Goal: Information Seeking & Learning: Learn about a topic

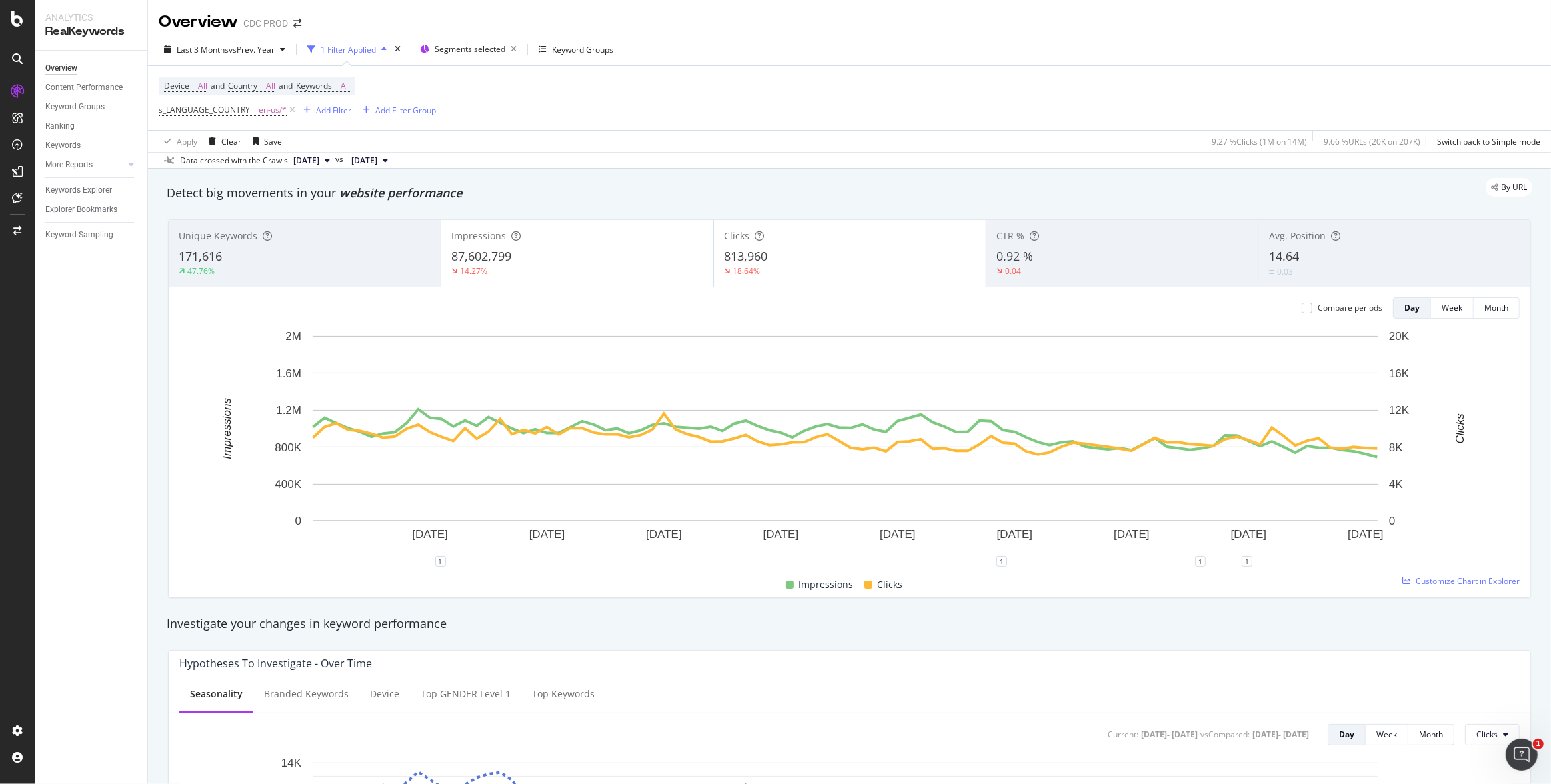
click at [293, 110] on icon at bounding box center [292, 110] width 11 height 14
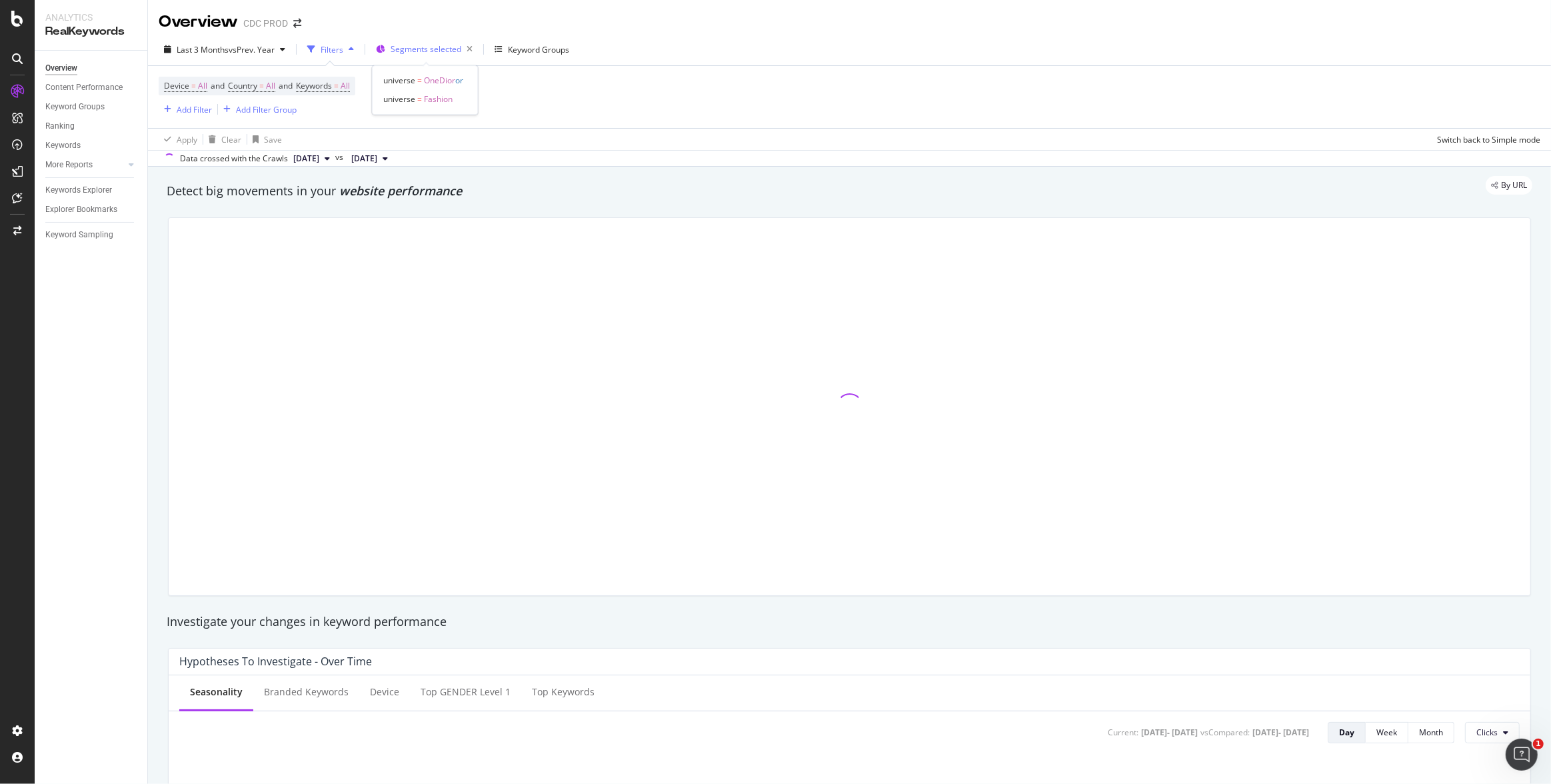
click at [442, 53] on span "Segments selected" at bounding box center [425, 49] width 70 height 11
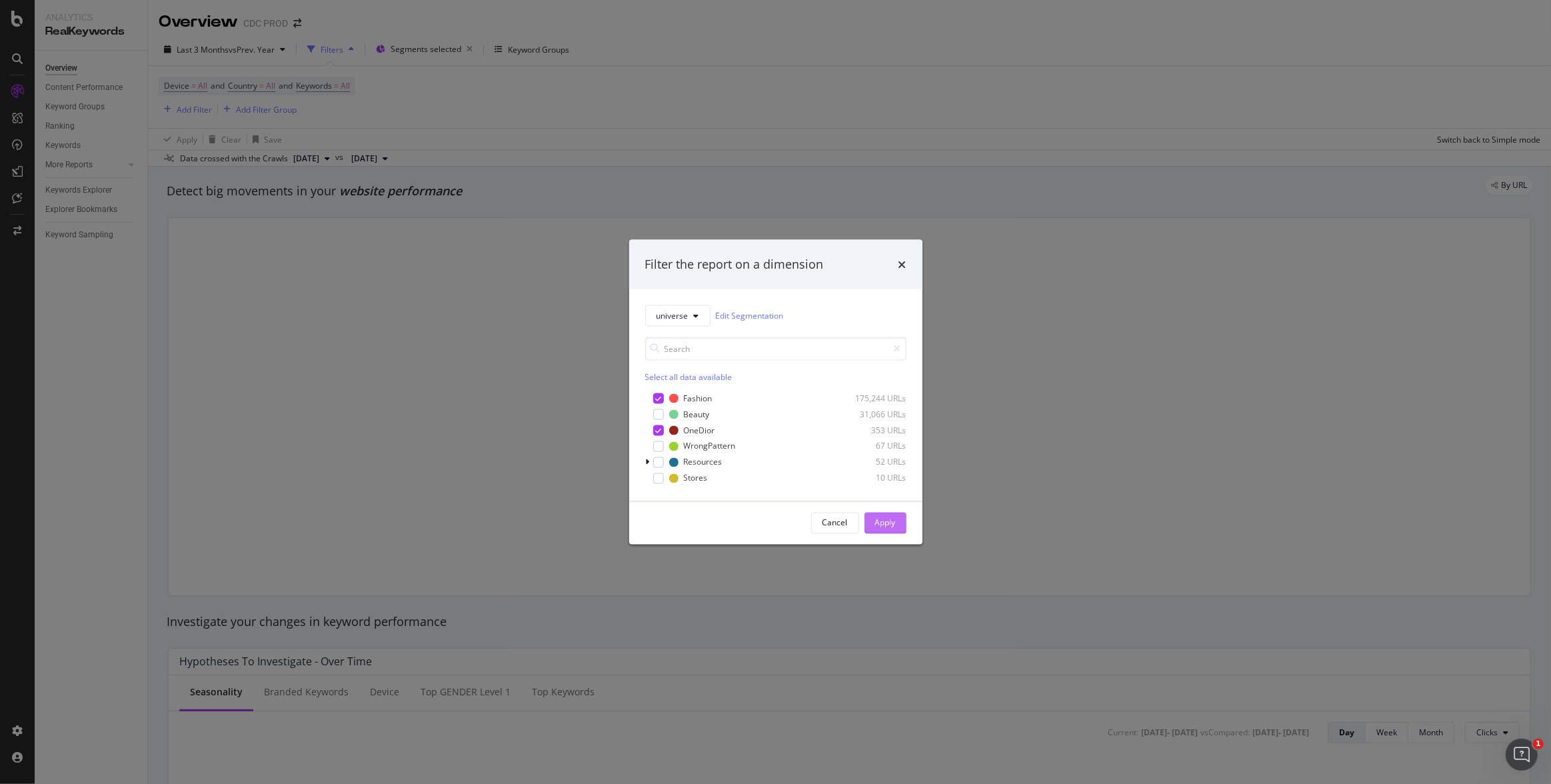
click at [882, 517] on div "Apply" at bounding box center [885, 523] width 21 height 11
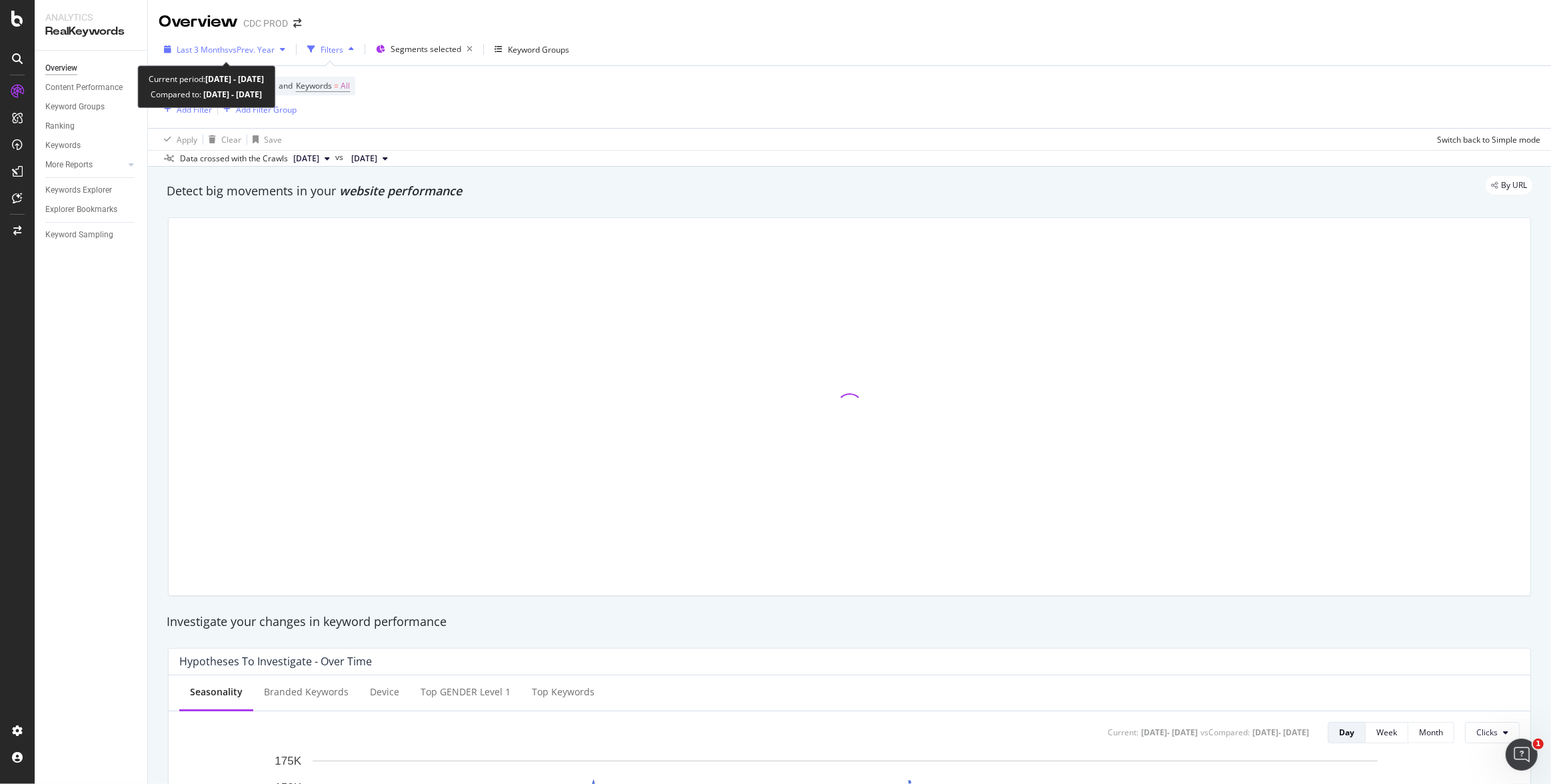
click at [229, 53] on span "vs Prev. Year" at bounding box center [251, 50] width 46 height 11
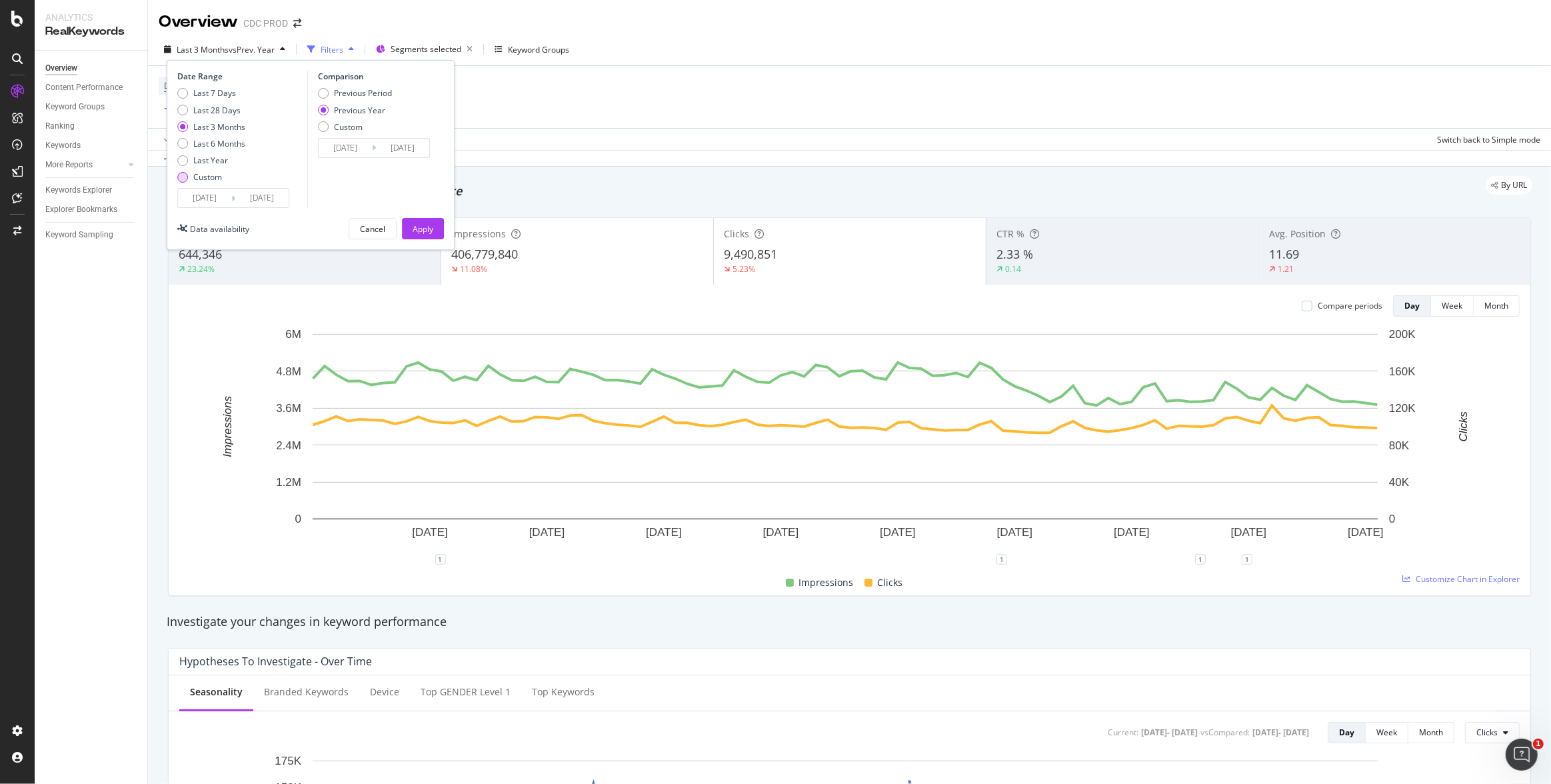
click at [202, 174] on div "Custom" at bounding box center [207, 177] width 28 height 11
type input "2025/09/13"
type input "2024/09/14"
drag, startPoint x: 220, startPoint y: 194, endPoint x: 276, endPoint y: 207, distance: 57.5
click at [220, 194] on input "2025/09/13" at bounding box center [204, 198] width 53 height 19
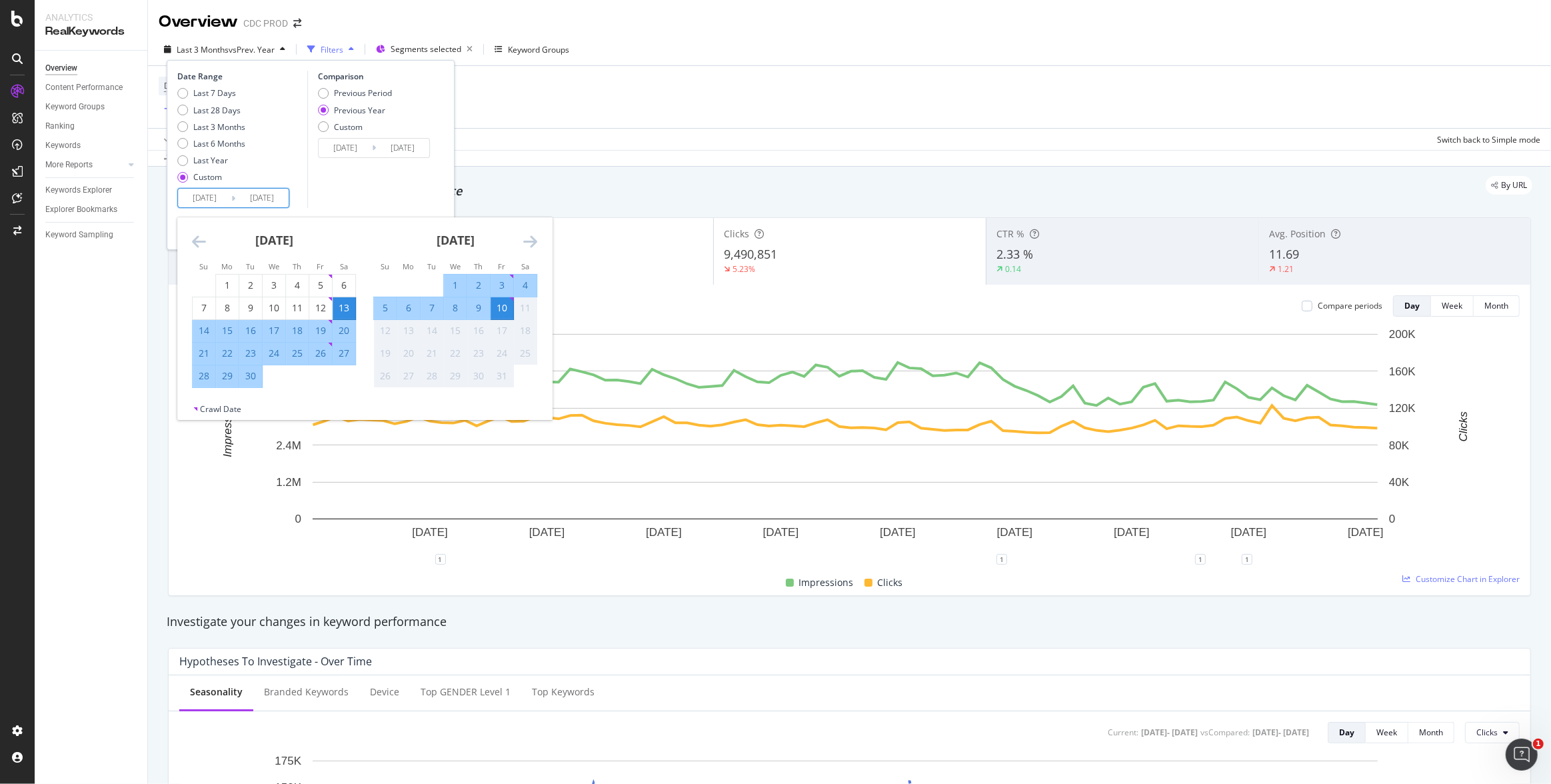
click at [528, 281] on div "4" at bounding box center [526, 285] width 23 height 14
type input "2025/10/04"
type input "2024/10/05"
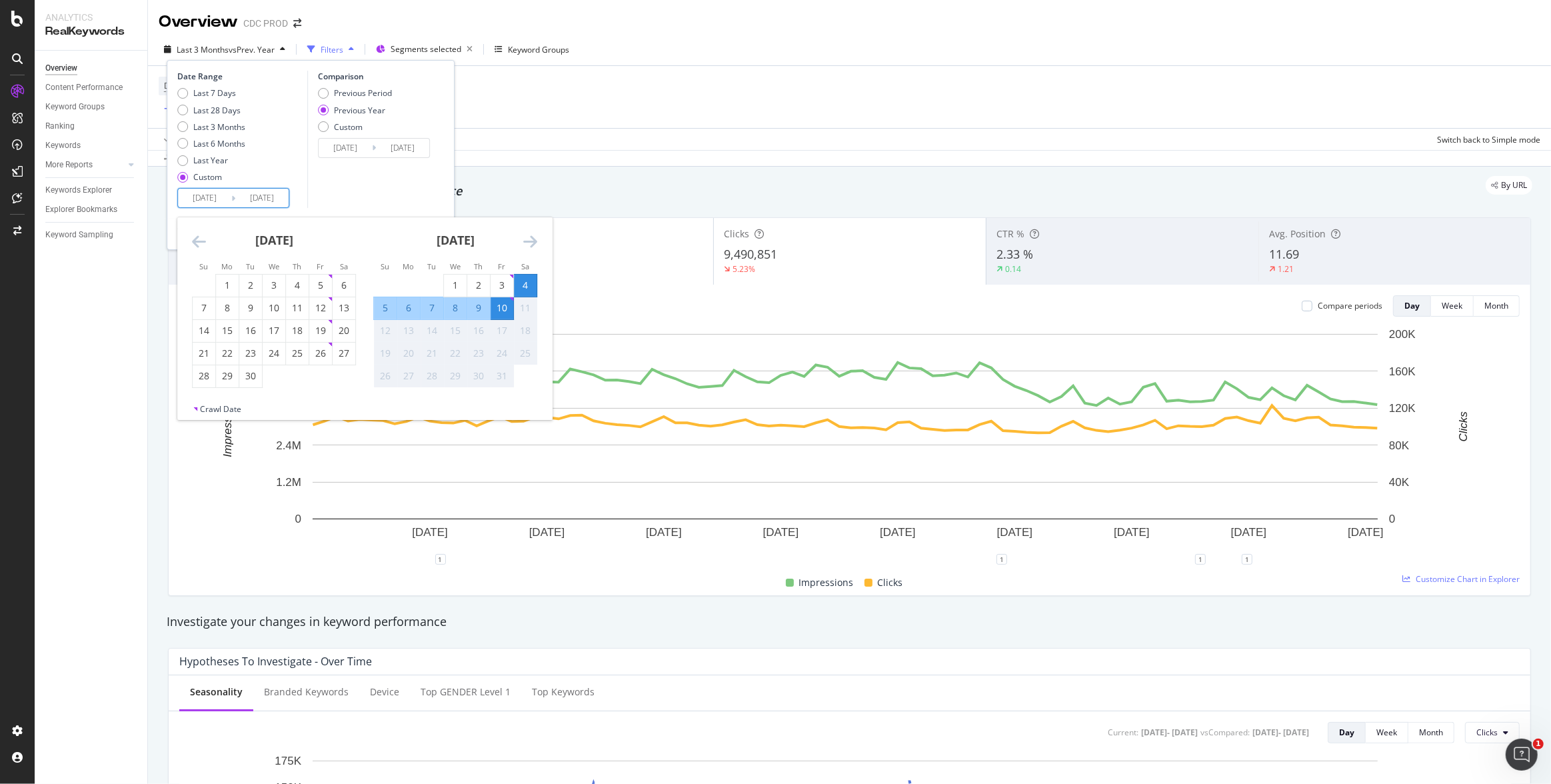
click at [382, 303] on div "5" at bounding box center [385, 308] width 23 height 14
type input "2025/10/05"
type input "2024/10/06"
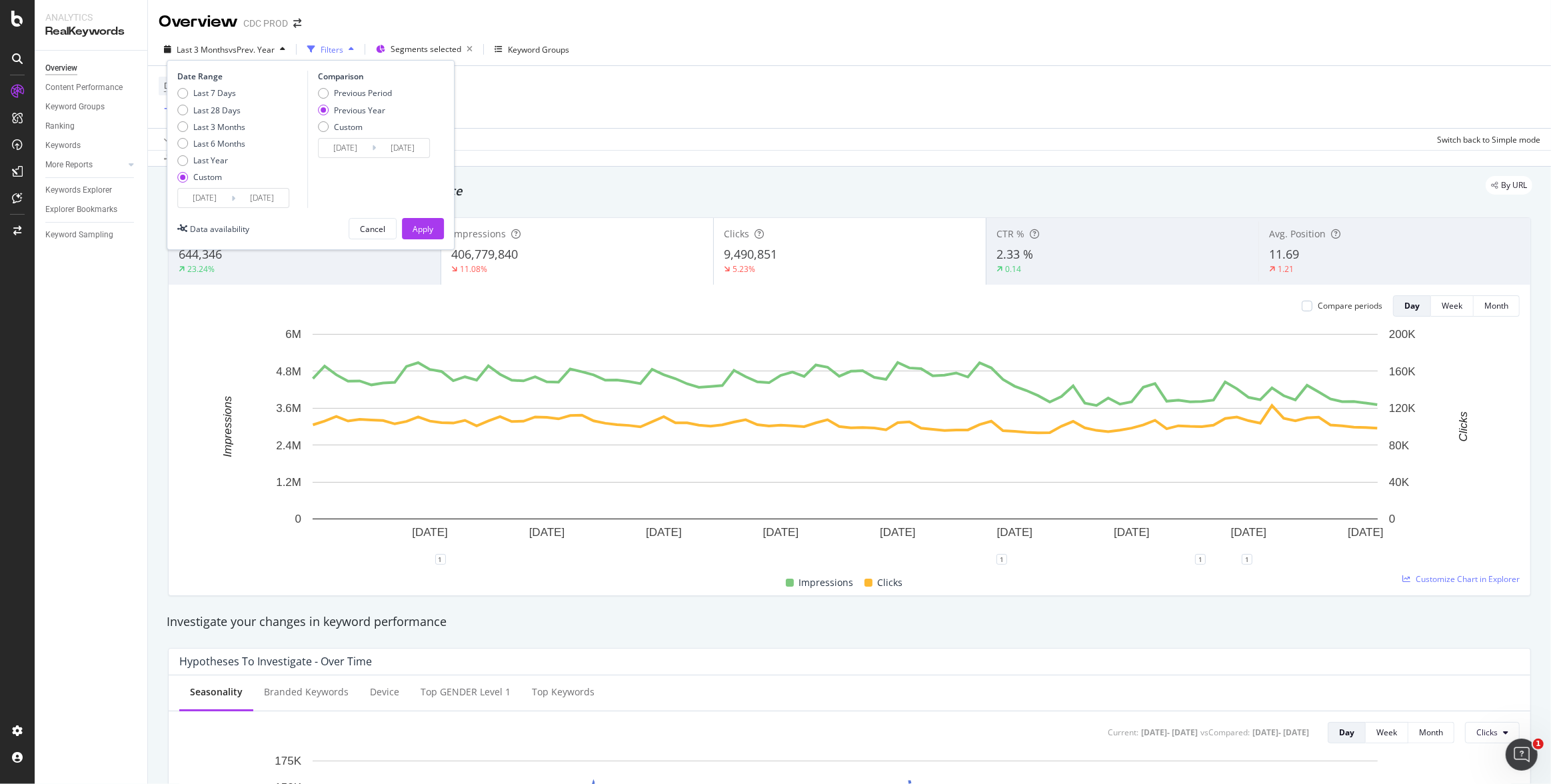
click at [213, 198] on input "2025/10/04" at bounding box center [204, 198] width 53 height 19
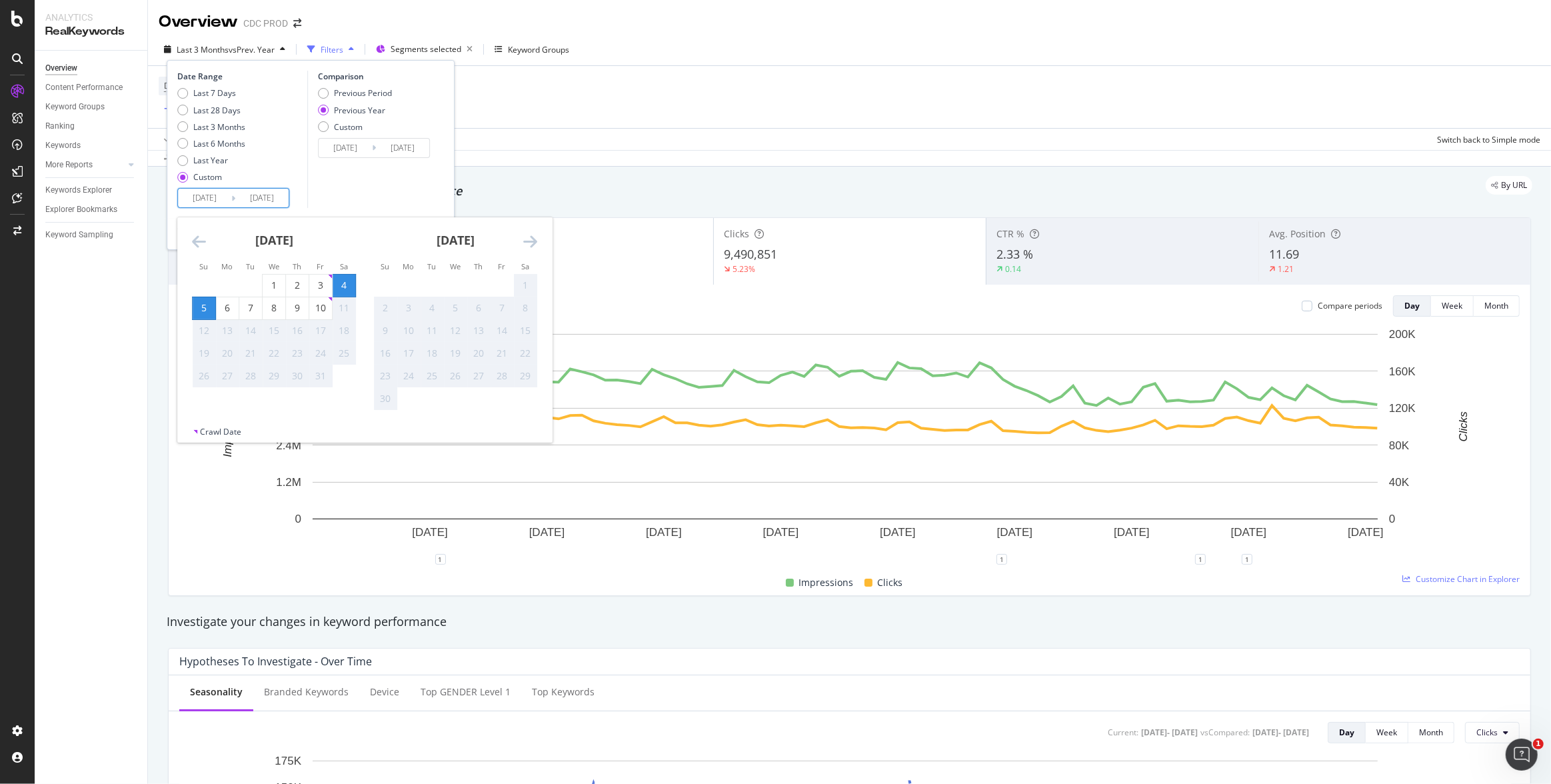
click at [204, 306] on div "5" at bounding box center [204, 308] width 23 height 14
type input "2025/10/05"
type input "2024/10/06"
click at [321, 310] on div "10" at bounding box center [320, 308] width 23 height 14
type input "2025/10/10"
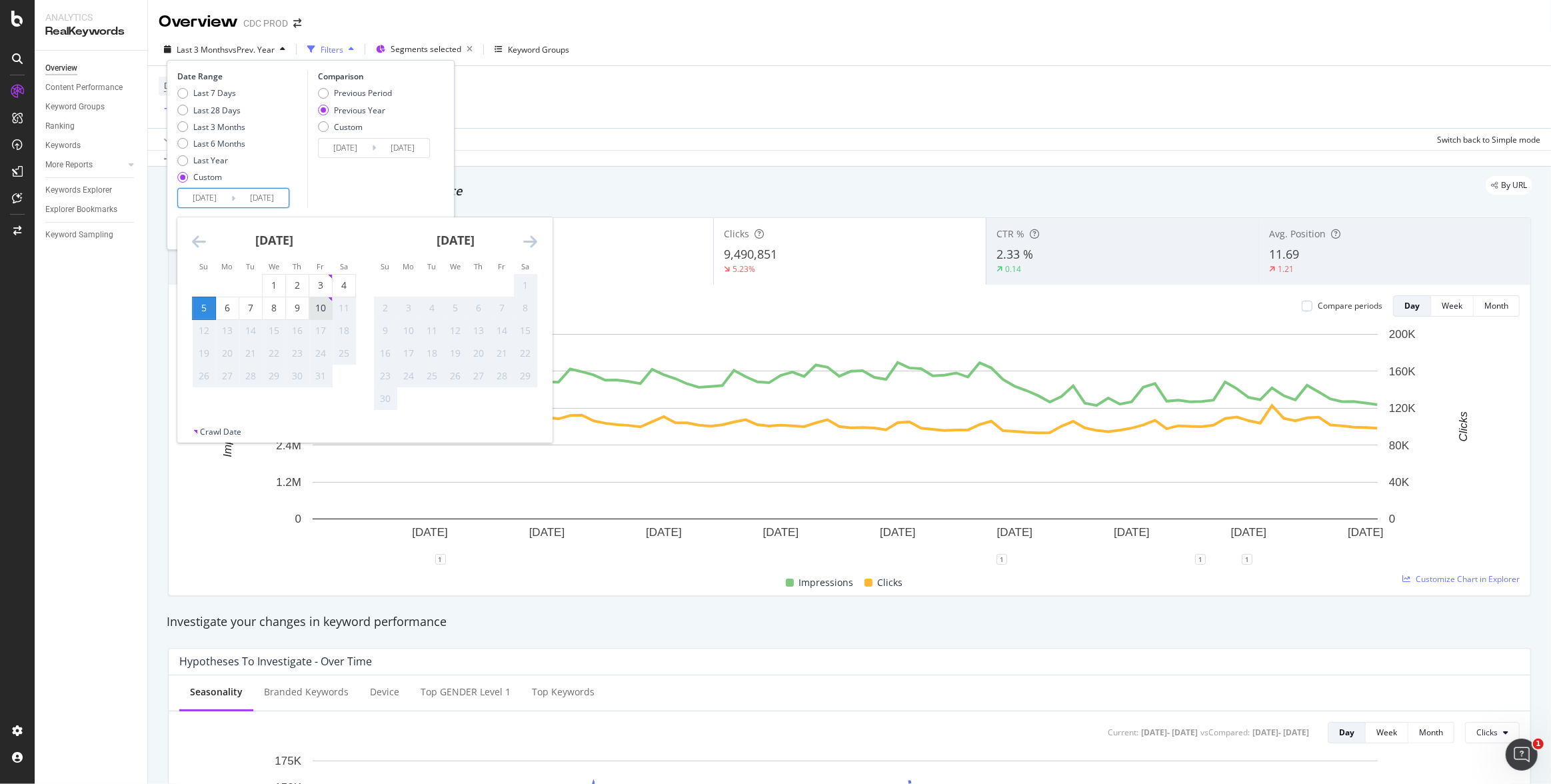
type input "2024/10/11"
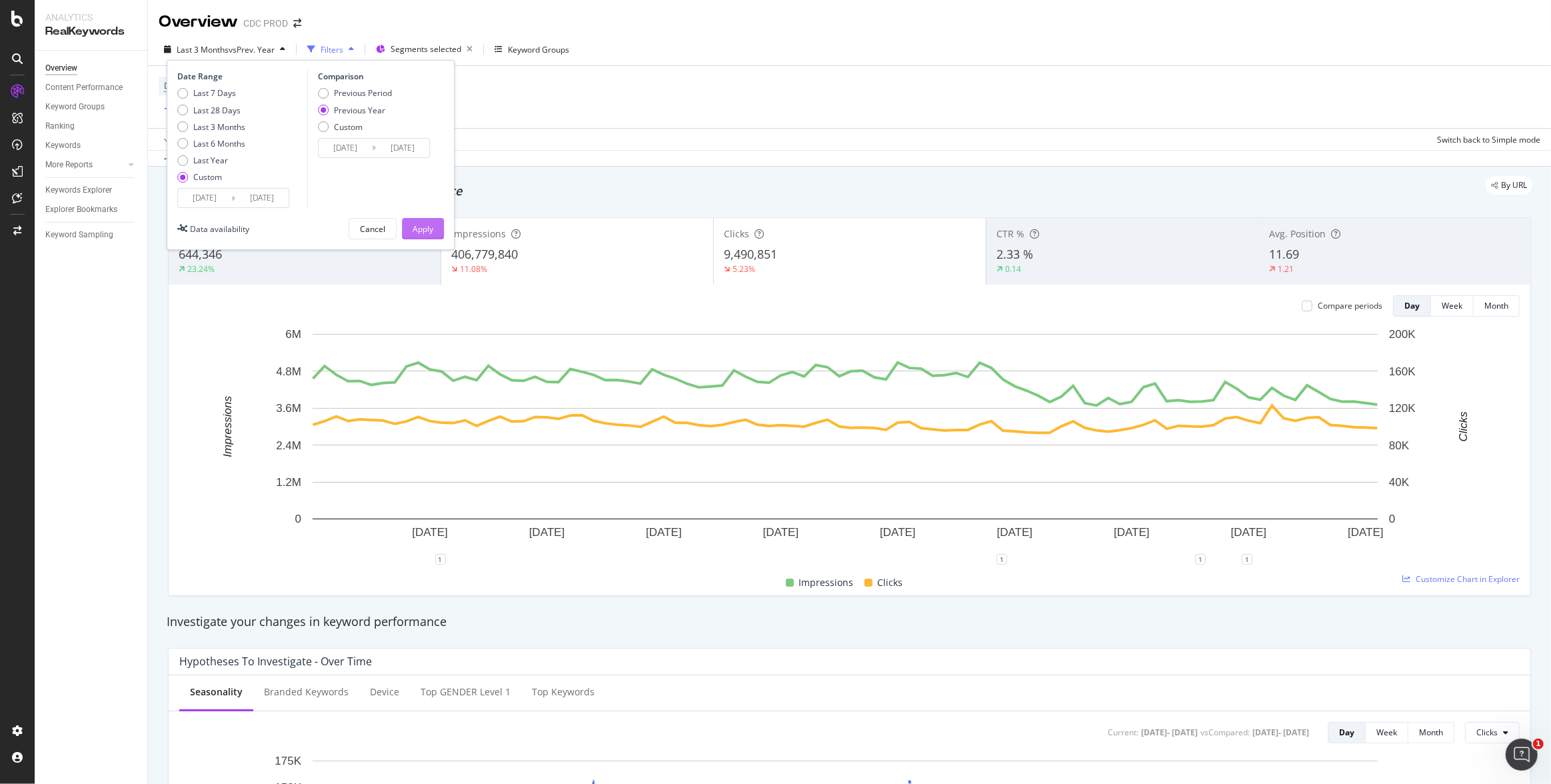
click at [421, 226] on div "Apply" at bounding box center [422, 229] width 21 height 11
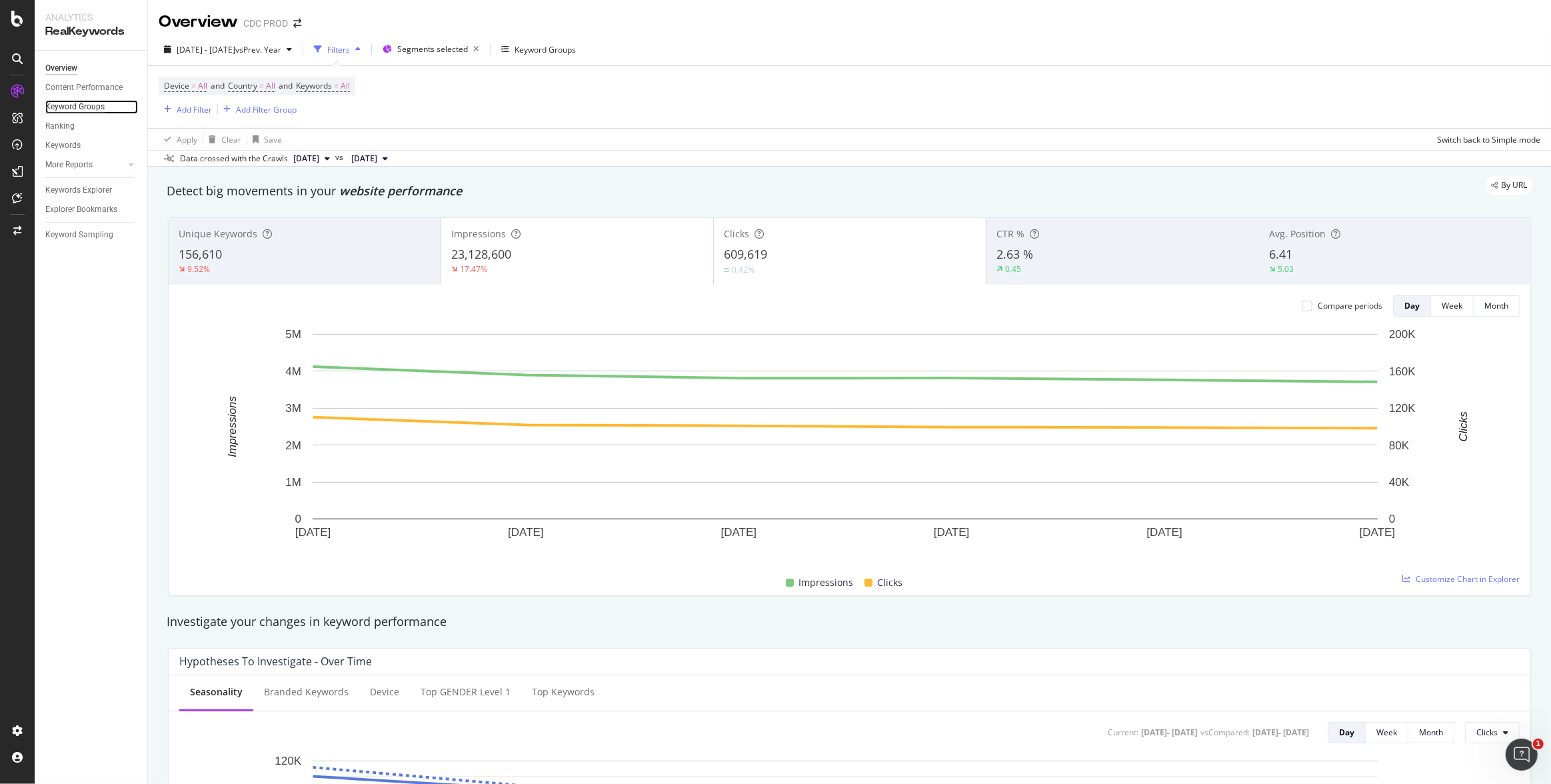
click at [82, 103] on div "Keyword Groups" at bounding box center [75, 107] width 59 height 14
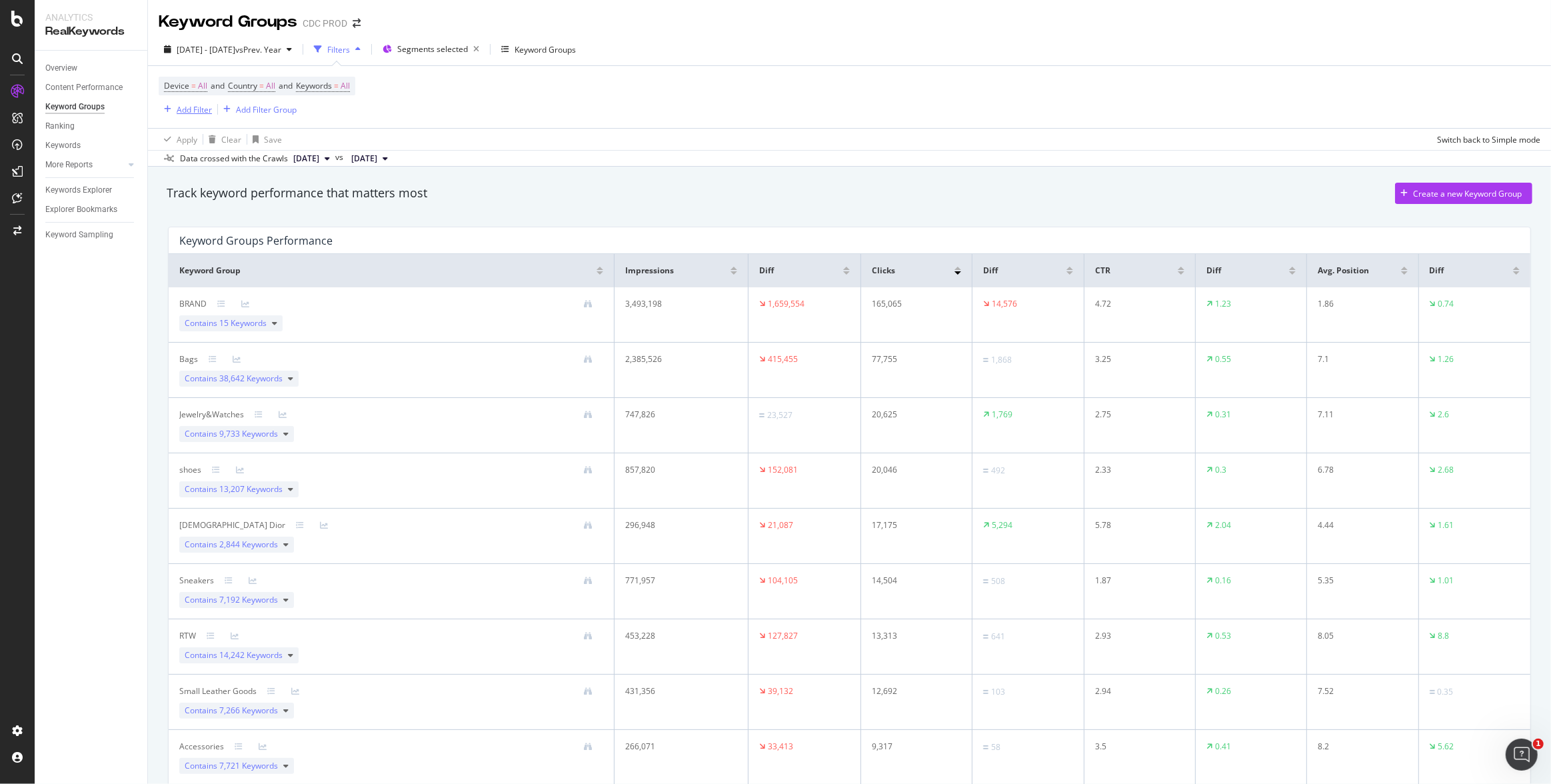
click at [192, 110] on div "Add Filter" at bounding box center [194, 110] width 36 height 11
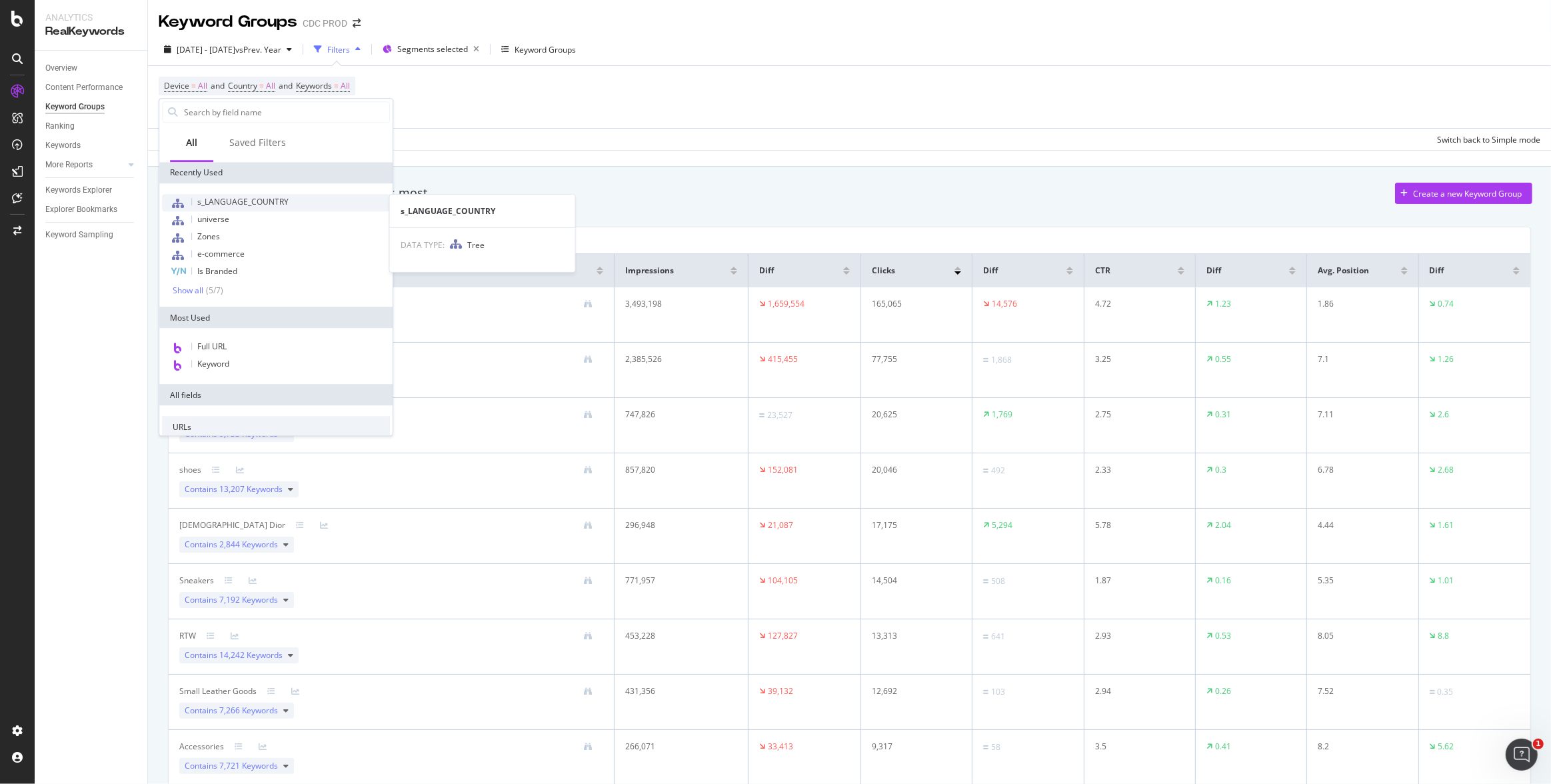
click at [274, 204] on span "s_LANGUAGE_COUNTRY" at bounding box center [243, 202] width 91 height 11
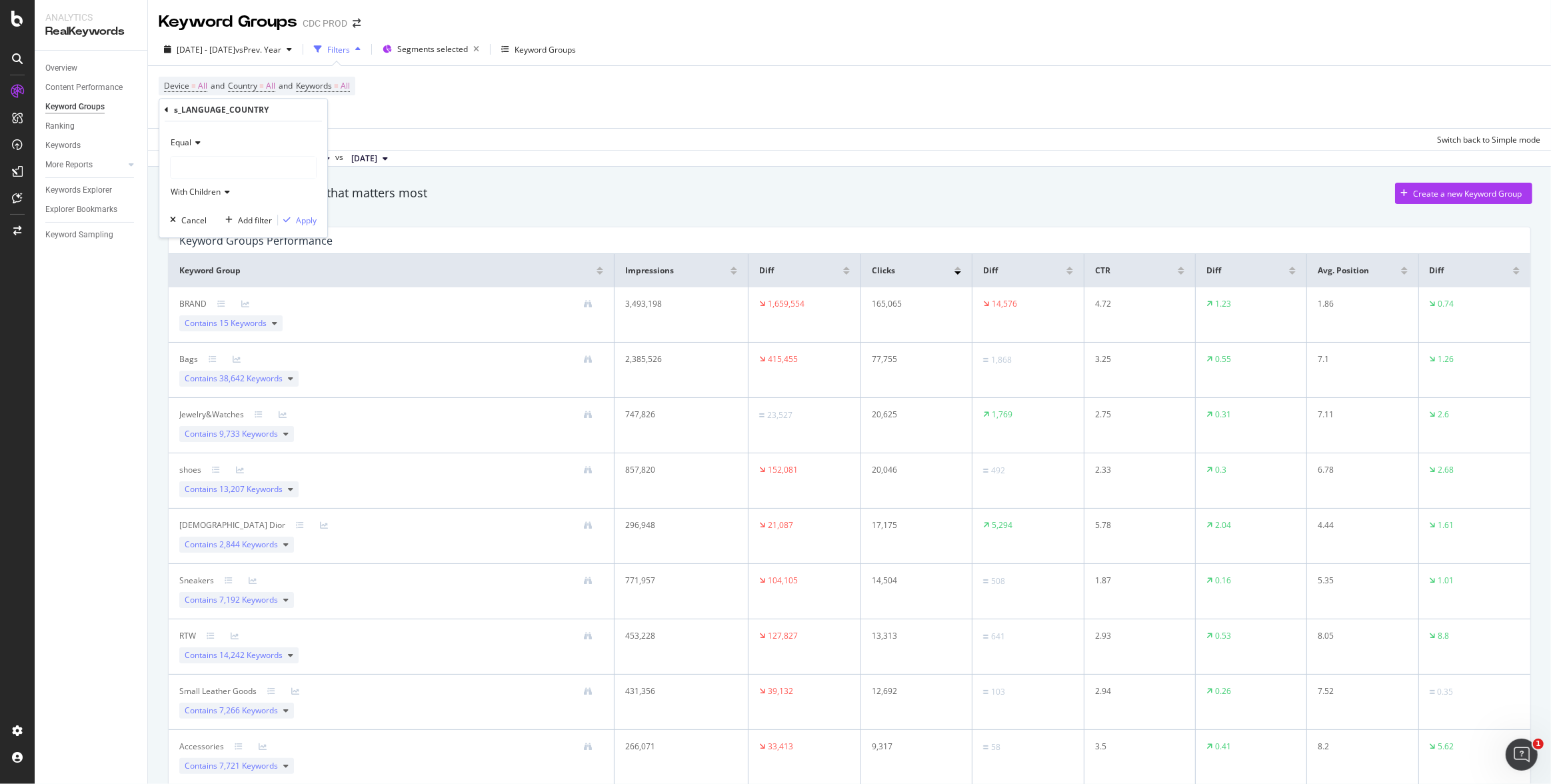
click at [219, 158] on div at bounding box center [244, 167] width 145 height 21
click at [166, 107] on icon at bounding box center [167, 110] width 4 height 8
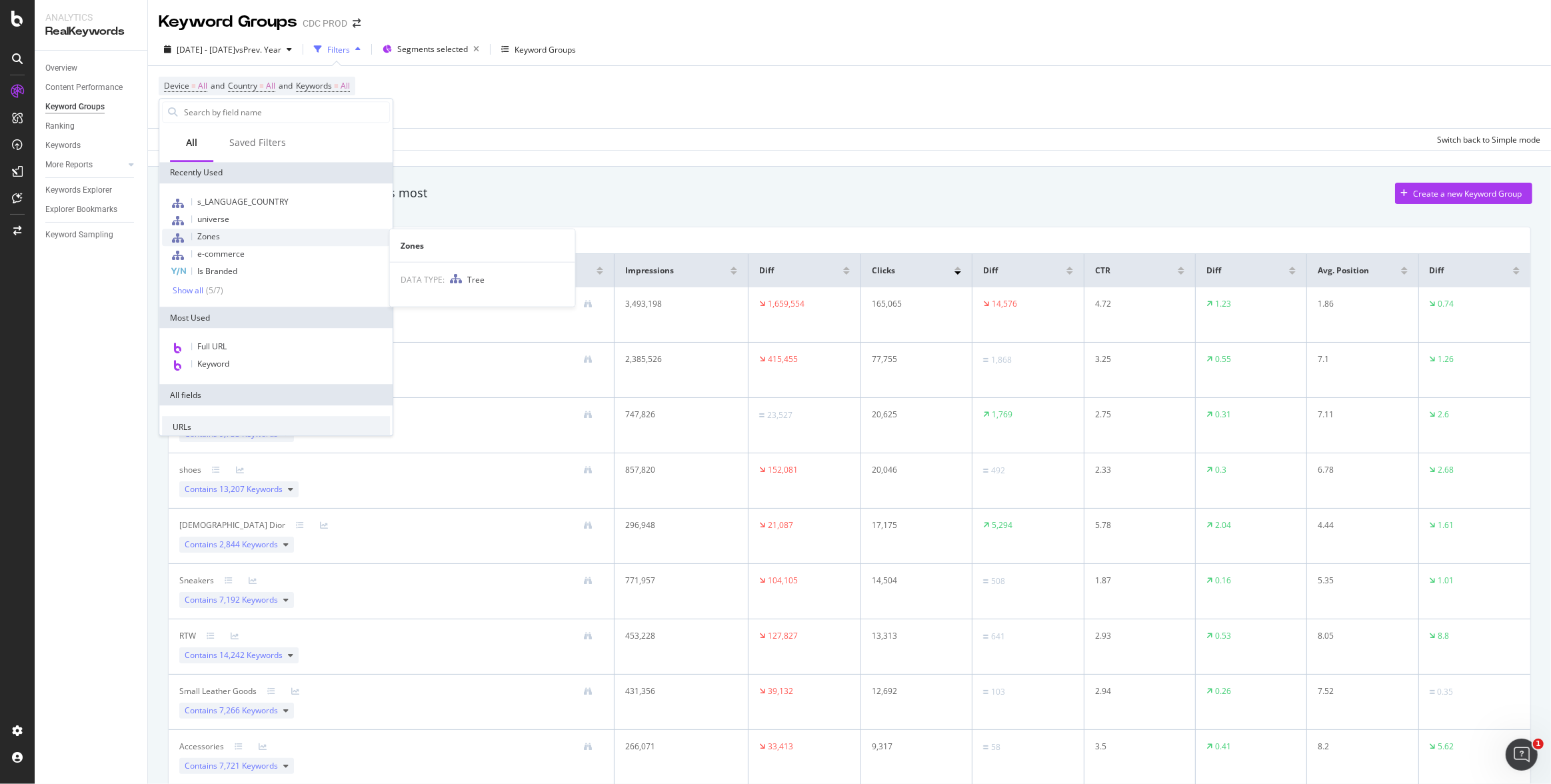
click at [231, 232] on div "Zones" at bounding box center [276, 237] width 228 height 17
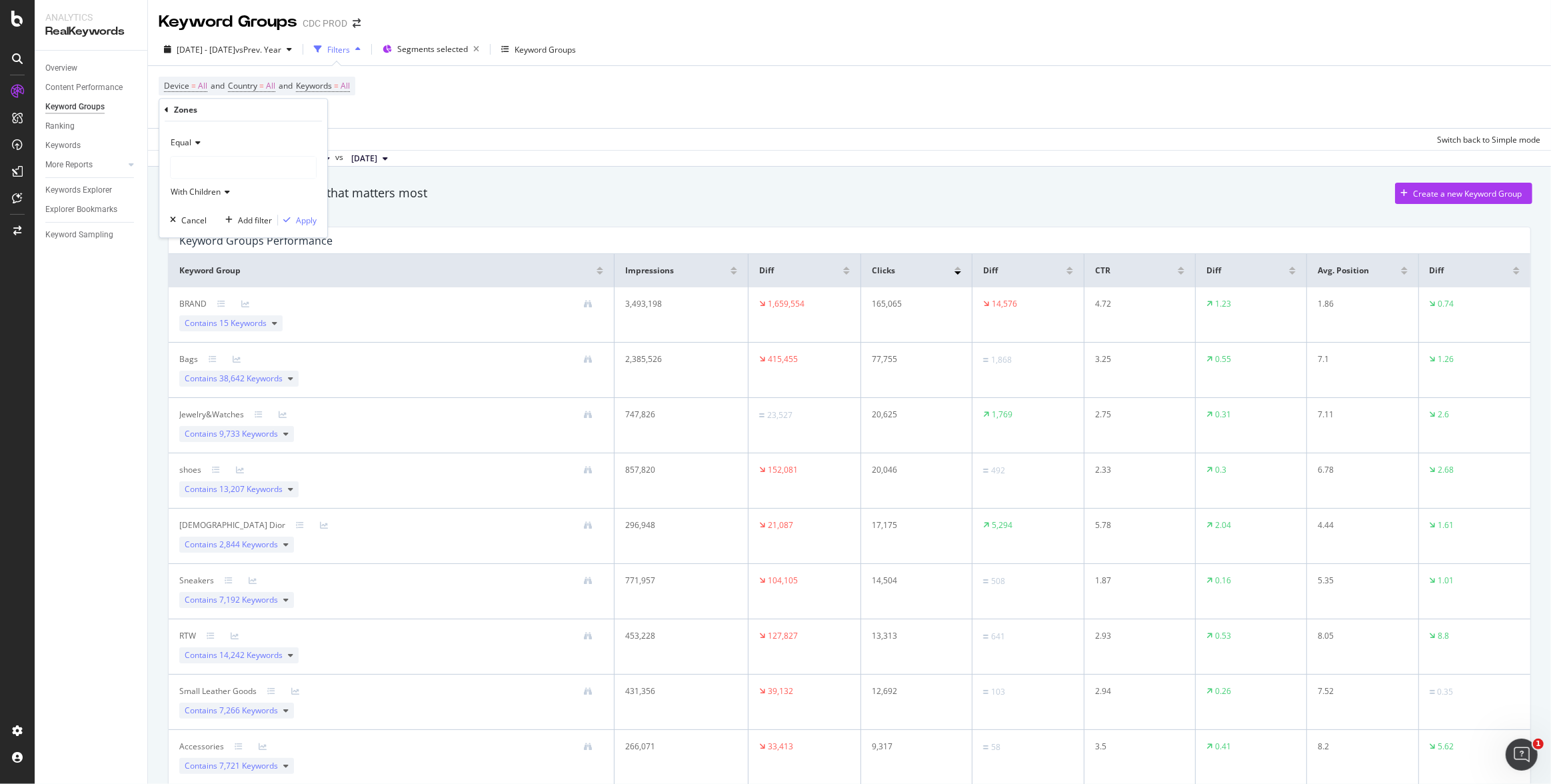
click at [214, 166] on div at bounding box center [244, 167] width 145 height 21
click at [234, 195] on span "38,371 URLS" at bounding box center [239, 195] width 50 height 11
click at [306, 220] on div "Apply" at bounding box center [306, 220] width 21 height 11
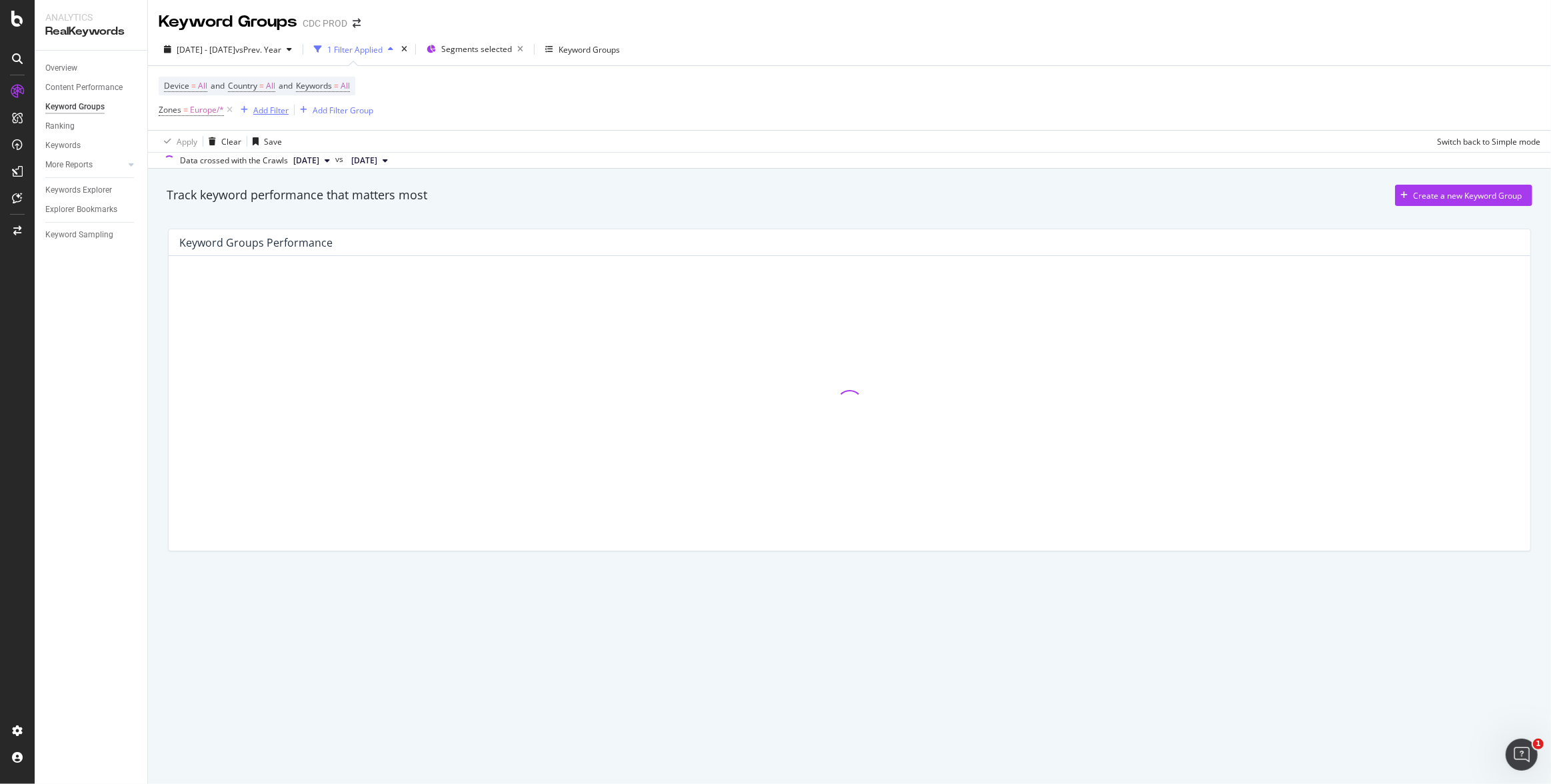
click at [283, 107] on div "Add Filter" at bounding box center [271, 110] width 36 height 11
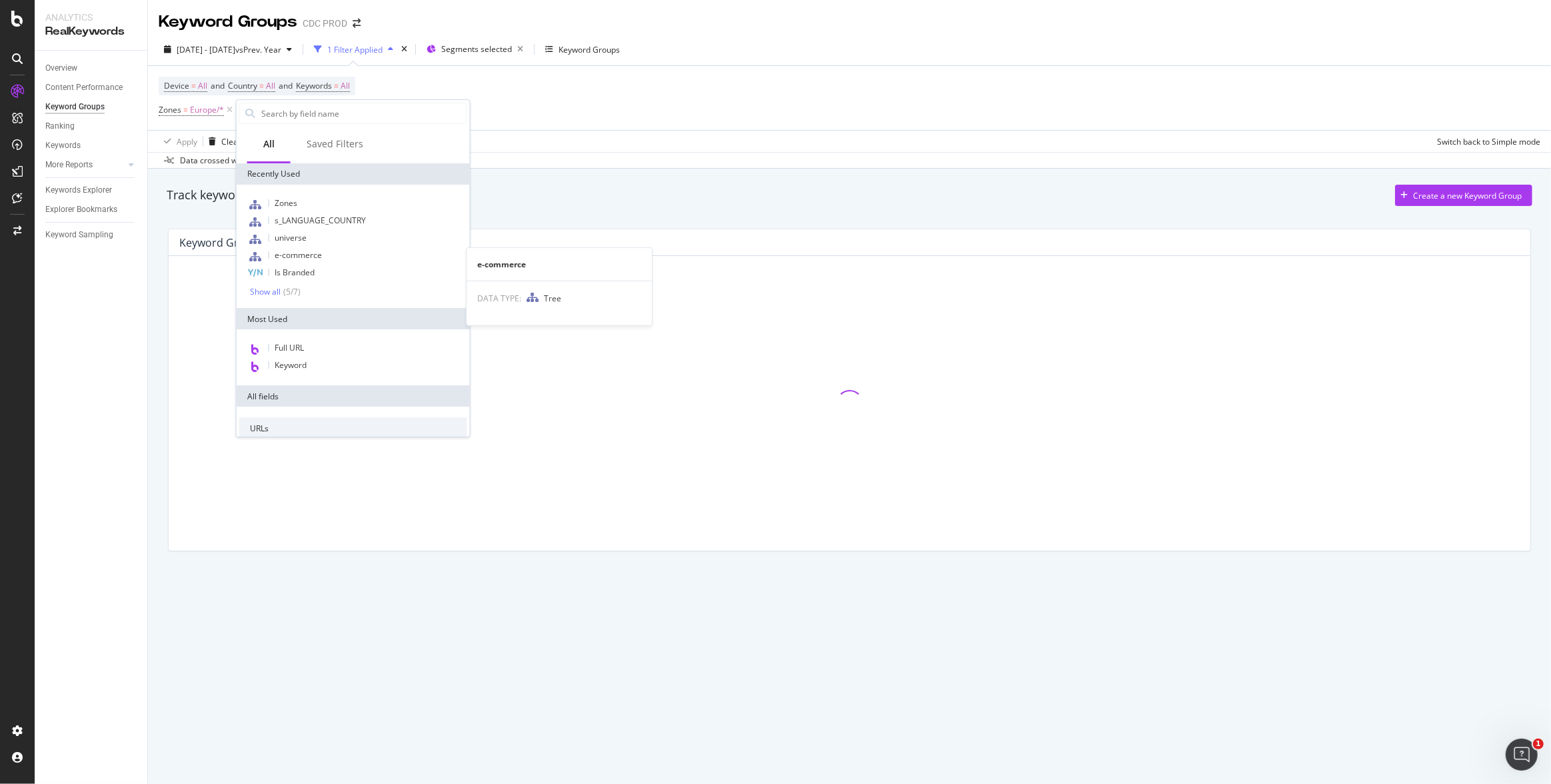
click at [324, 254] on div "e-commerce" at bounding box center [353, 256] width 228 height 17
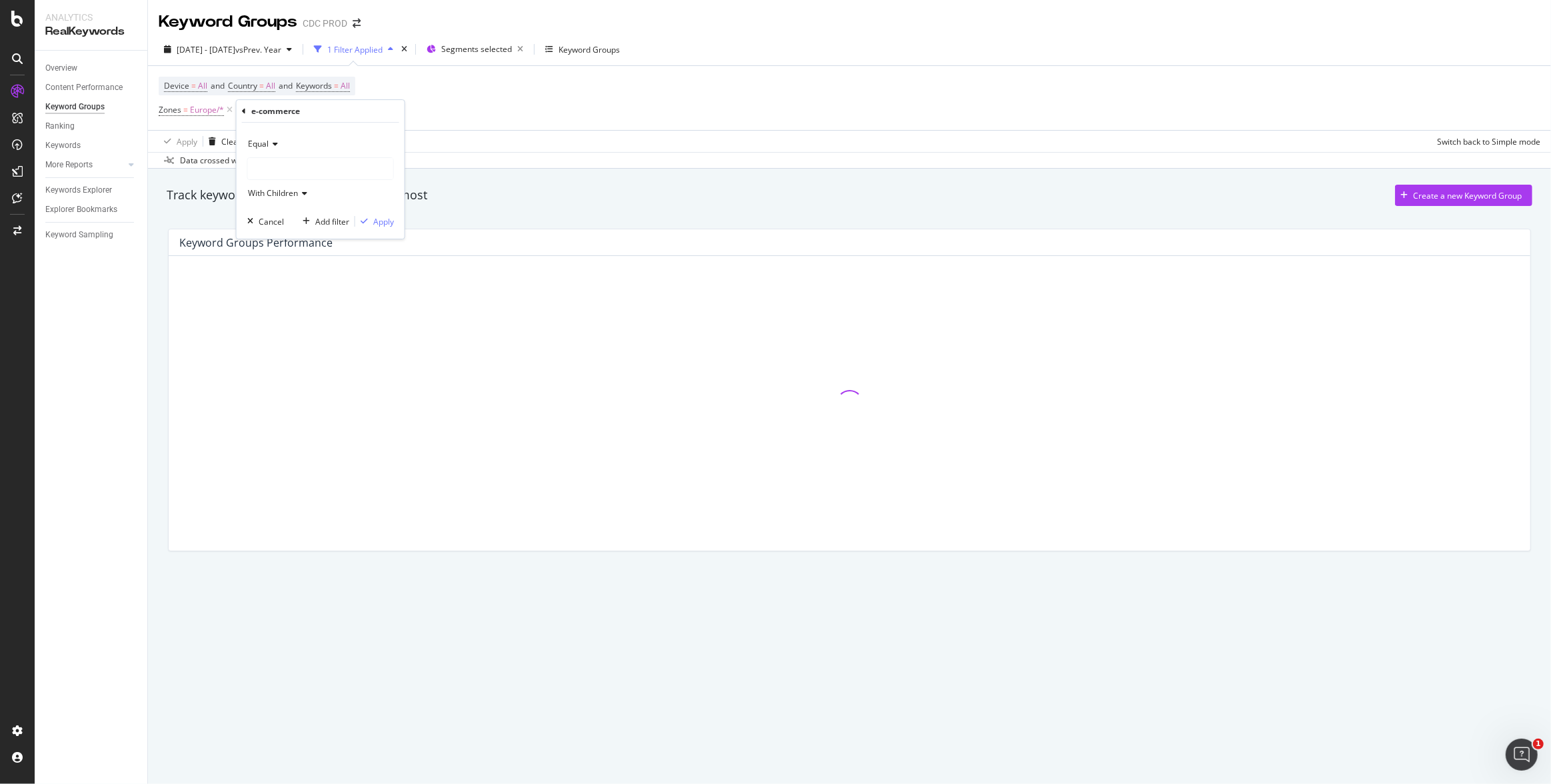
click at [290, 174] on div at bounding box center [320, 169] width 145 height 21
click at [302, 194] on span "ecommerce" at bounding box center [283, 197] width 45 height 11
click at [384, 220] on div "Apply" at bounding box center [383, 221] width 21 height 11
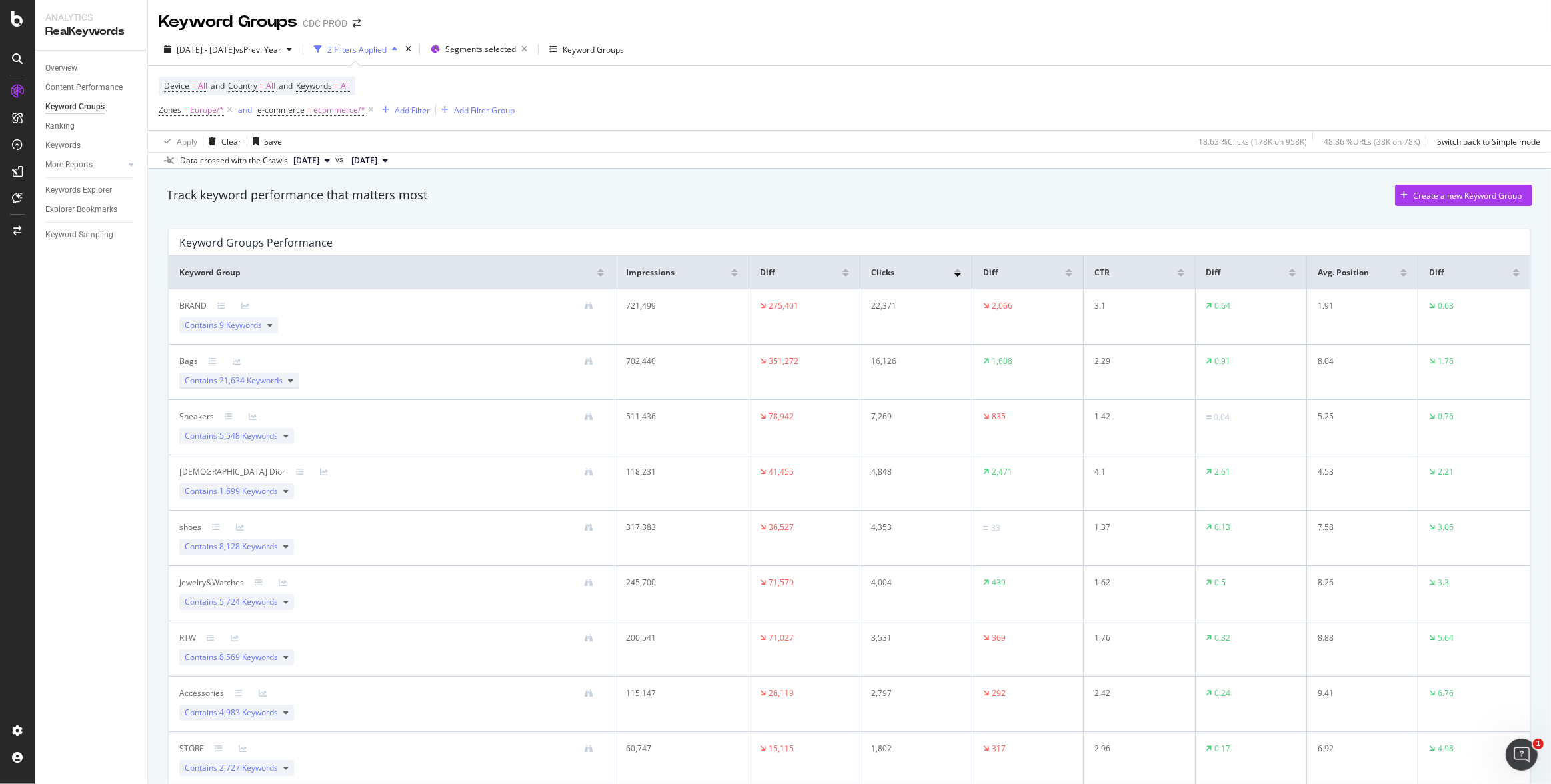
click at [290, 382] on icon at bounding box center [290, 380] width 5 height 8
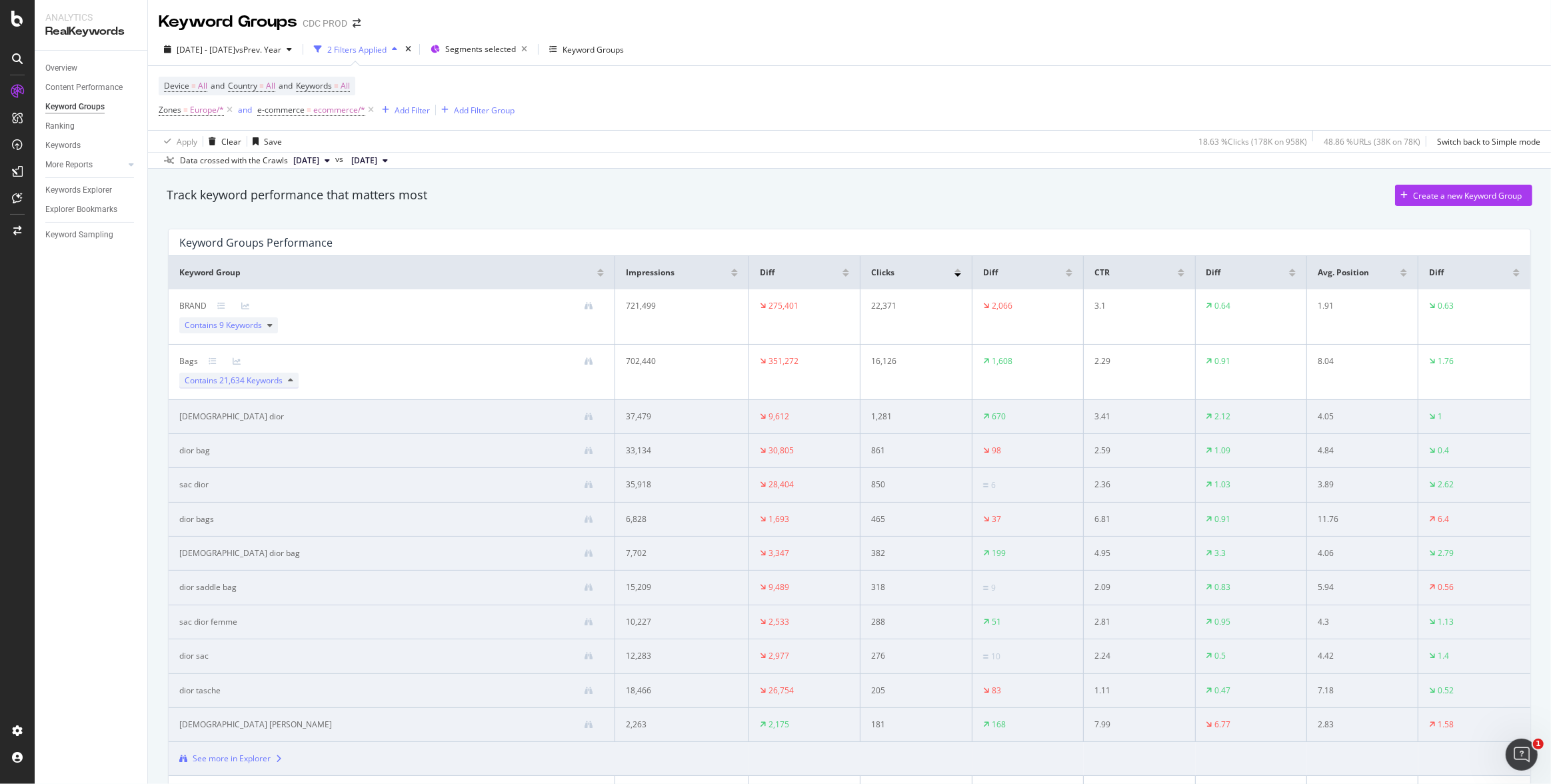
click at [288, 379] on icon at bounding box center [290, 380] width 5 height 8
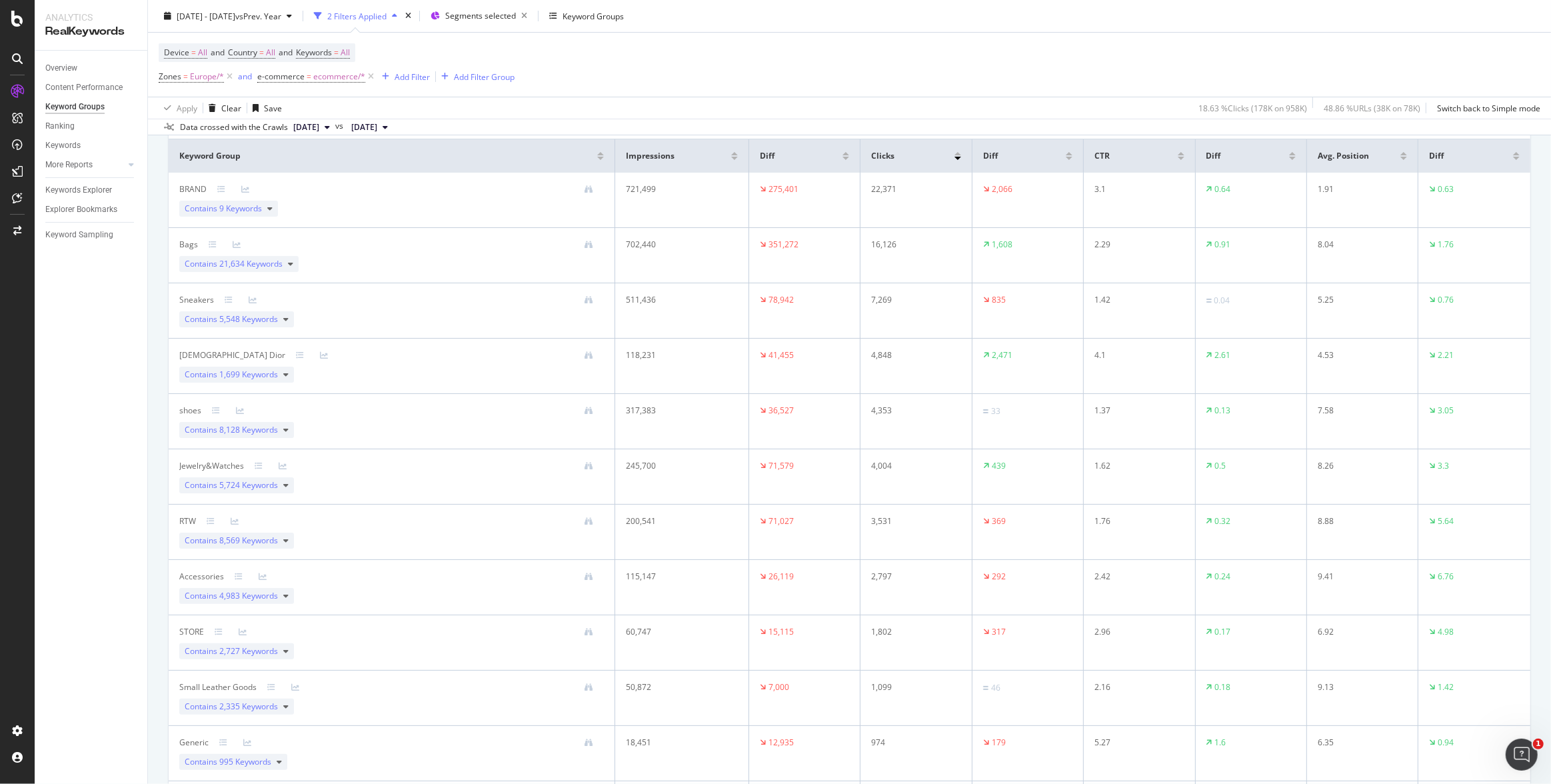
scroll to position [177, 0]
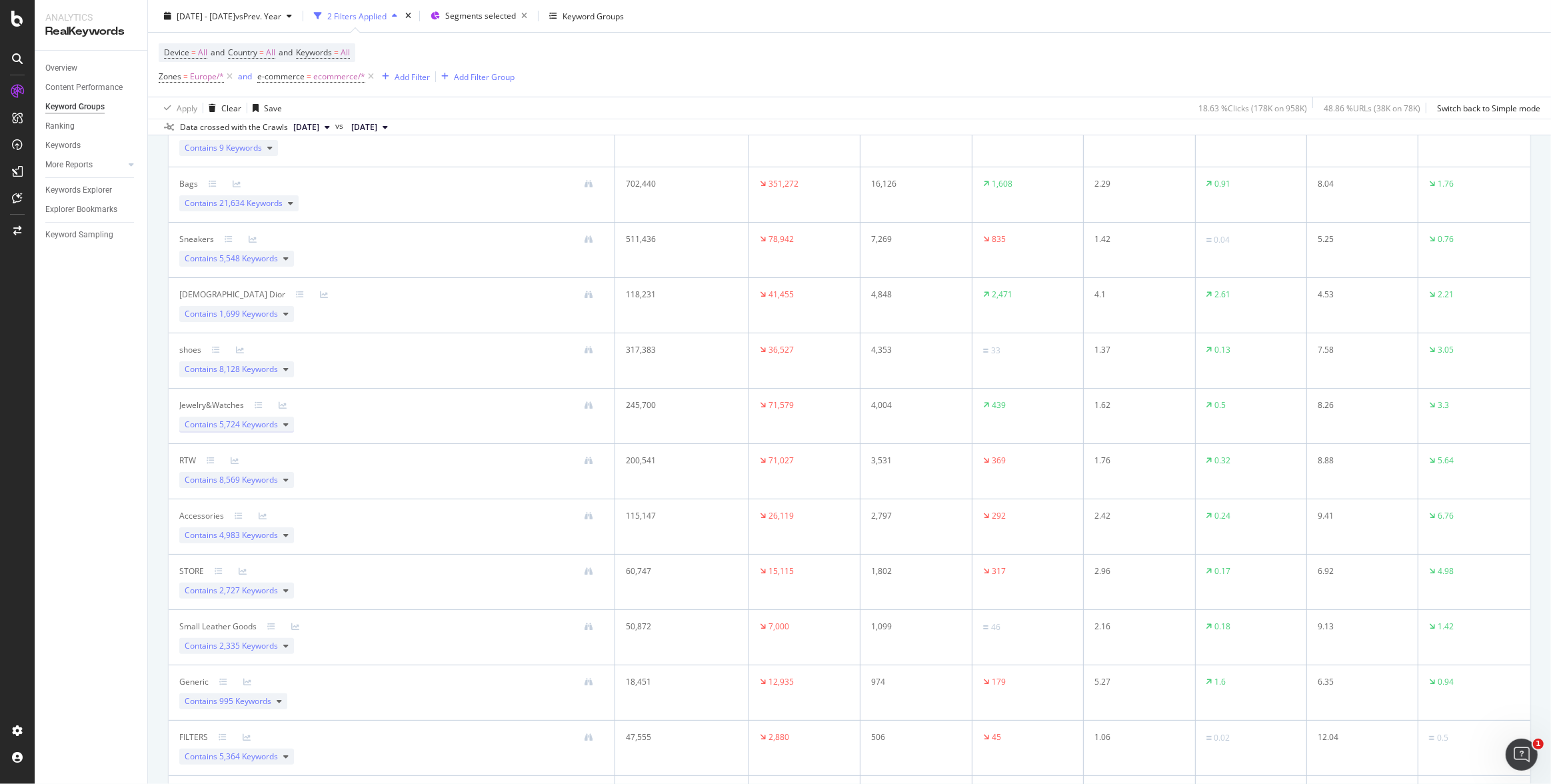
click at [286, 425] on icon at bounding box center [286, 424] width 5 height 8
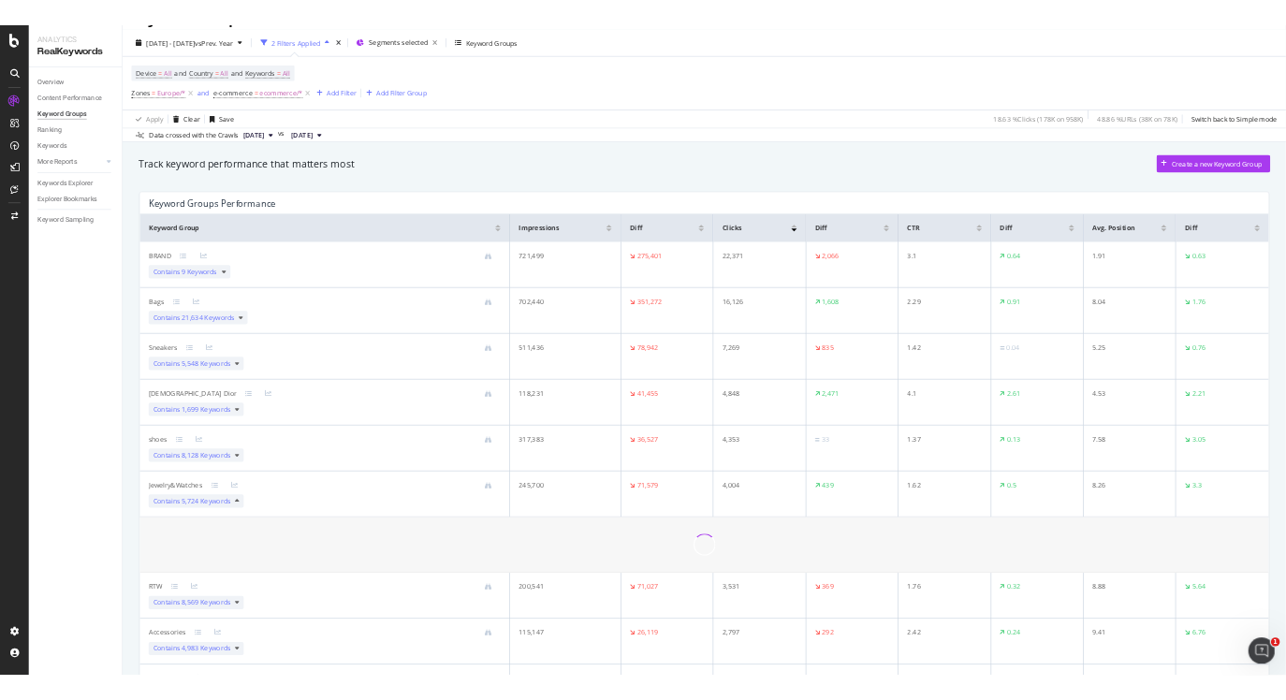
scroll to position [0, 0]
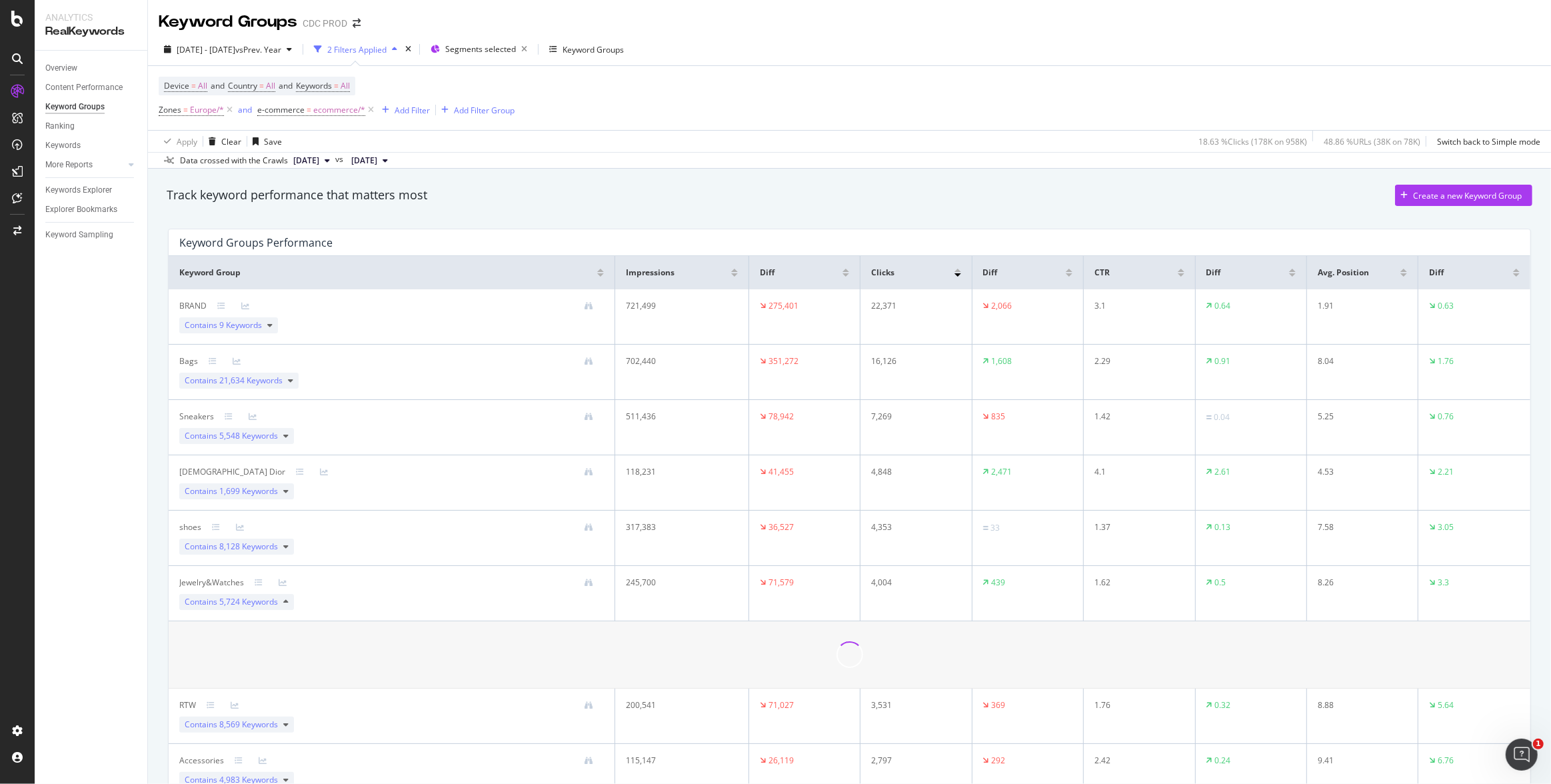
drag, startPoint x: 737, startPoint y: 100, endPoint x: 711, endPoint y: 103, distance: 26.2
click at [737, 100] on div "Device = All and Country = All and Keywords = All Zones = Europe/* and e-commer…" at bounding box center [850, 98] width 1382 height 64
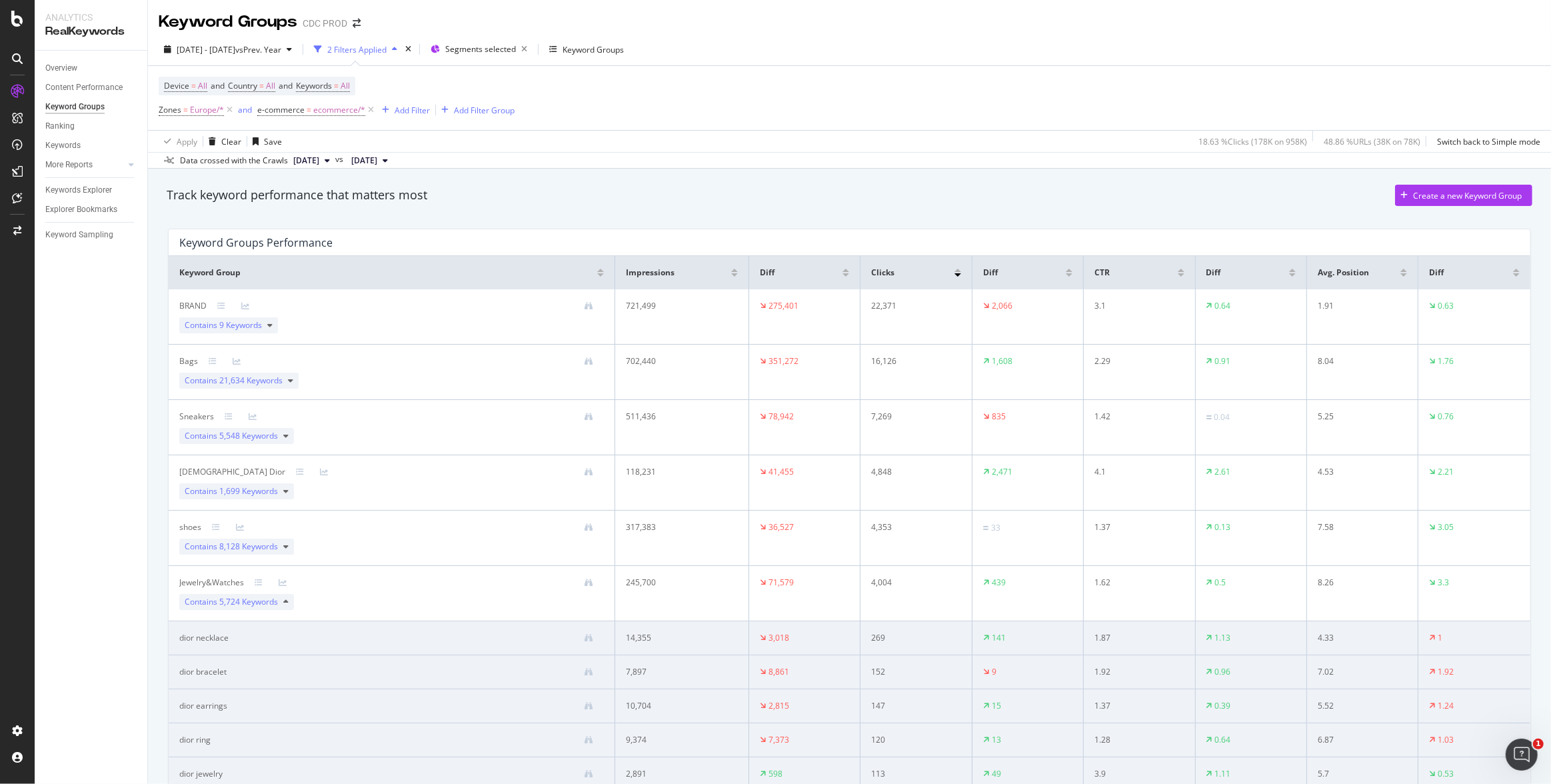
drag, startPoint x: 912, startPoint y: 98, endPoint x: 916, endPoint y: 89, distance: 9.8
click at [913, 98] on div "Device = All and Country = All and Keywords = All Zones = Europe/* and e-commer…" at bounding box center [850, 98] width 1382 height 64
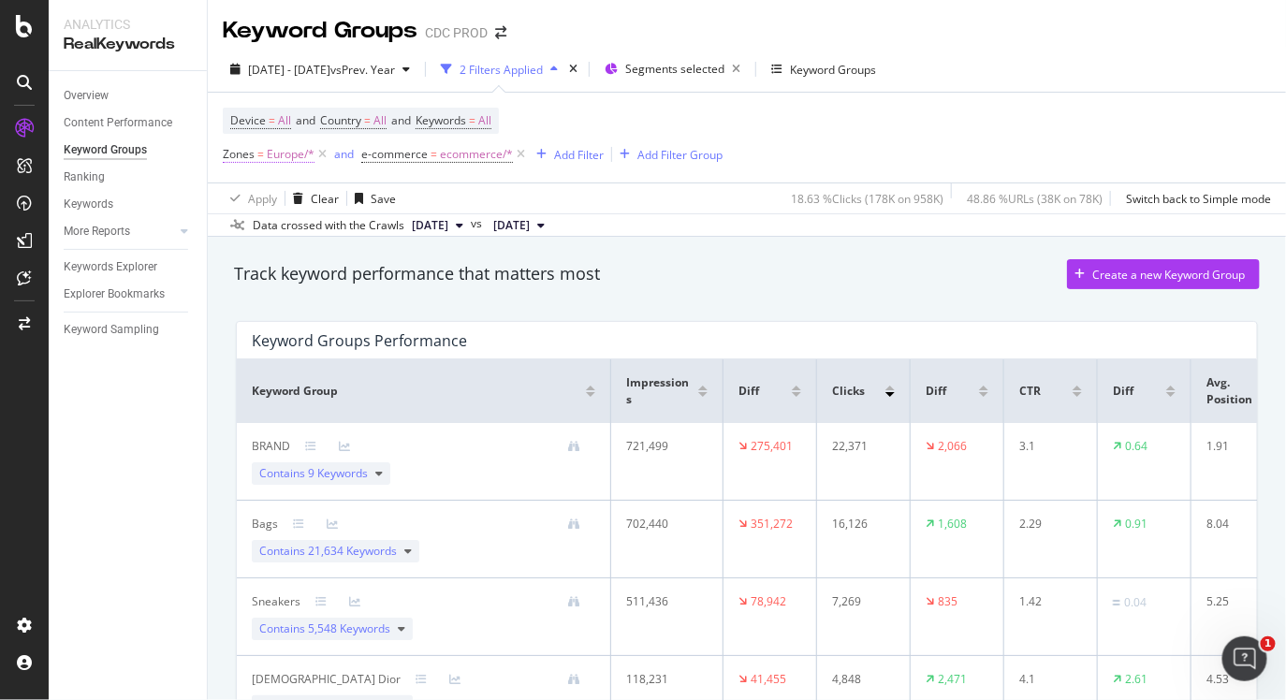
click at [290, 153] on span "Europe/*" at bounding box center [291, 154] width 48 height 26
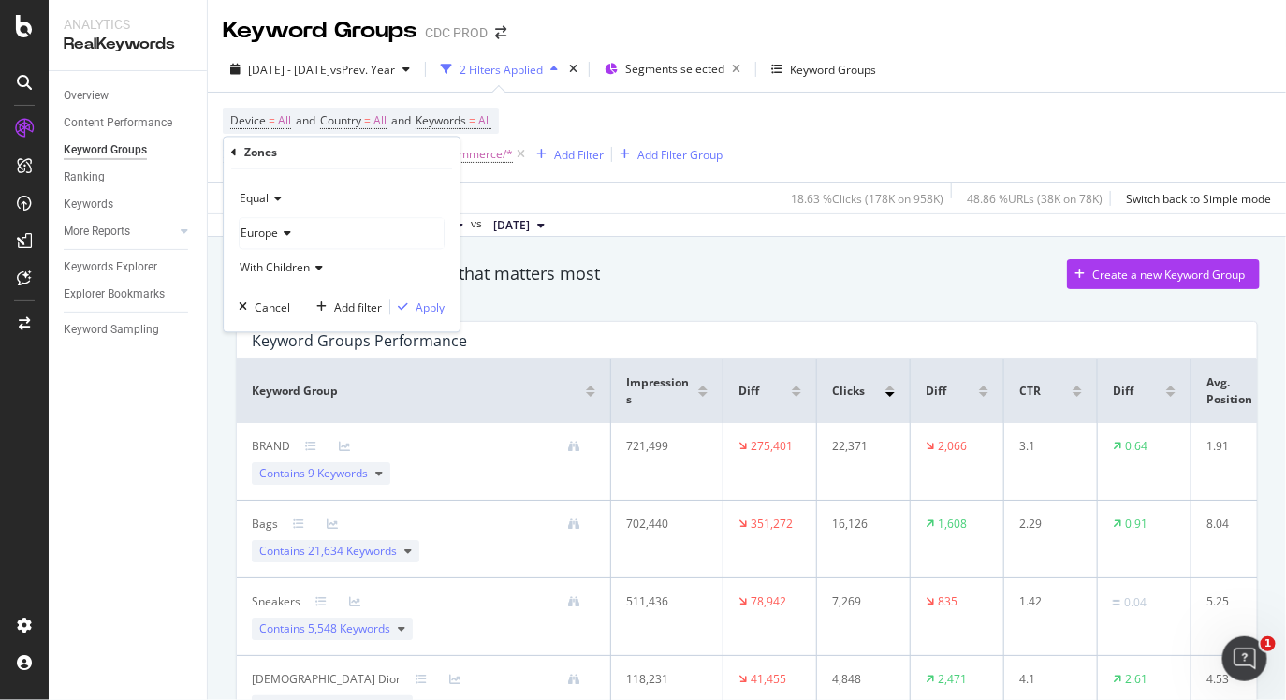
click at [267, 228] on span "Europe" at bounding box center [259, 234] width 37 height 16
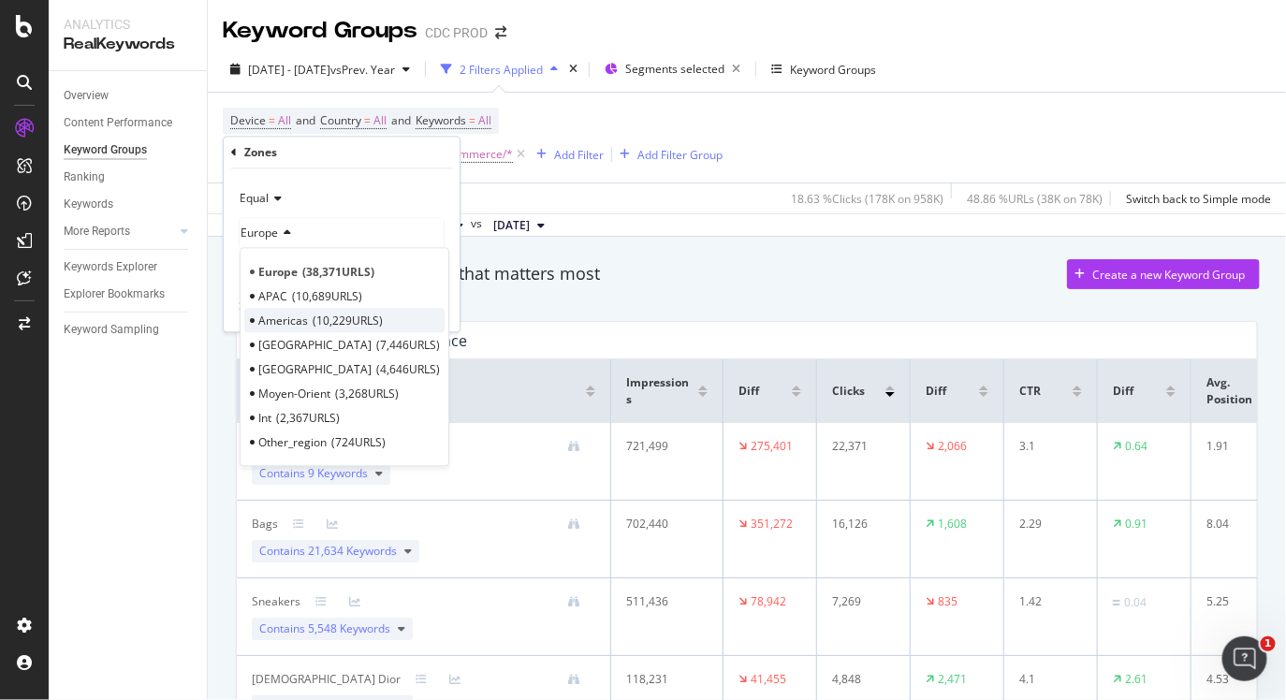
click at [295, 314] on span "Americas" at bounding box center [283, 321] width 50 height 16
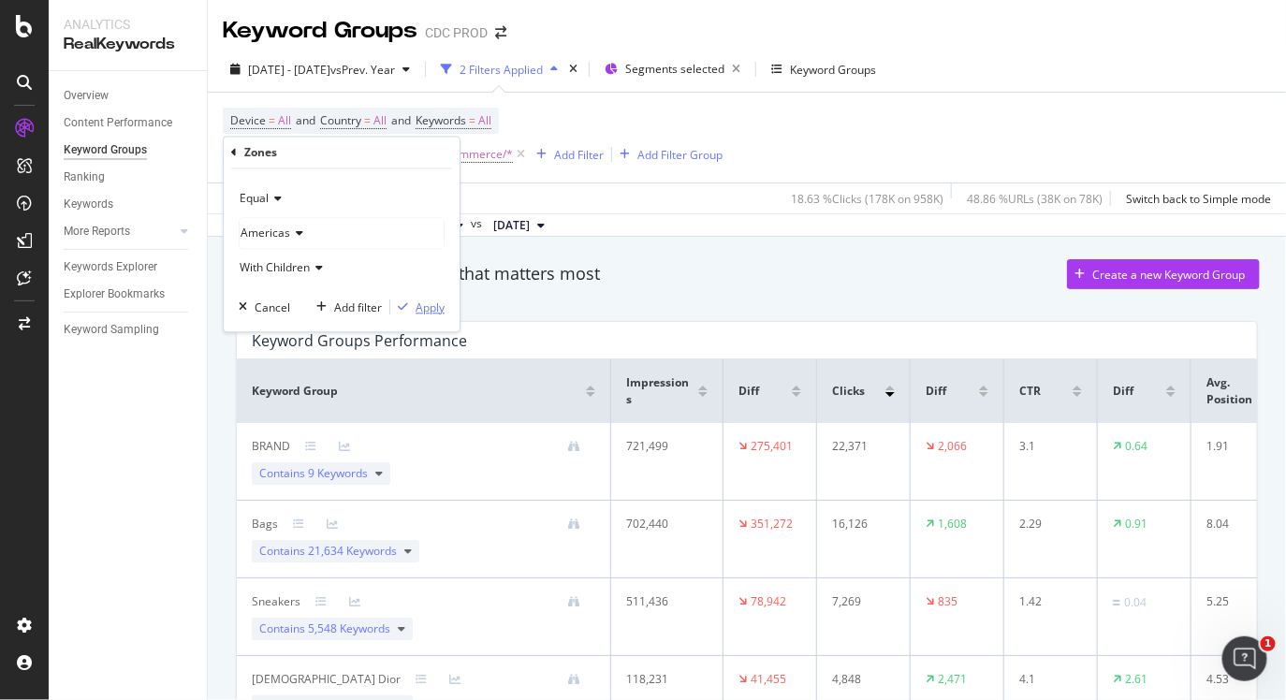
click at [432, 306] on div "Apply" at bounding box center [430, 307] width 29 height 16
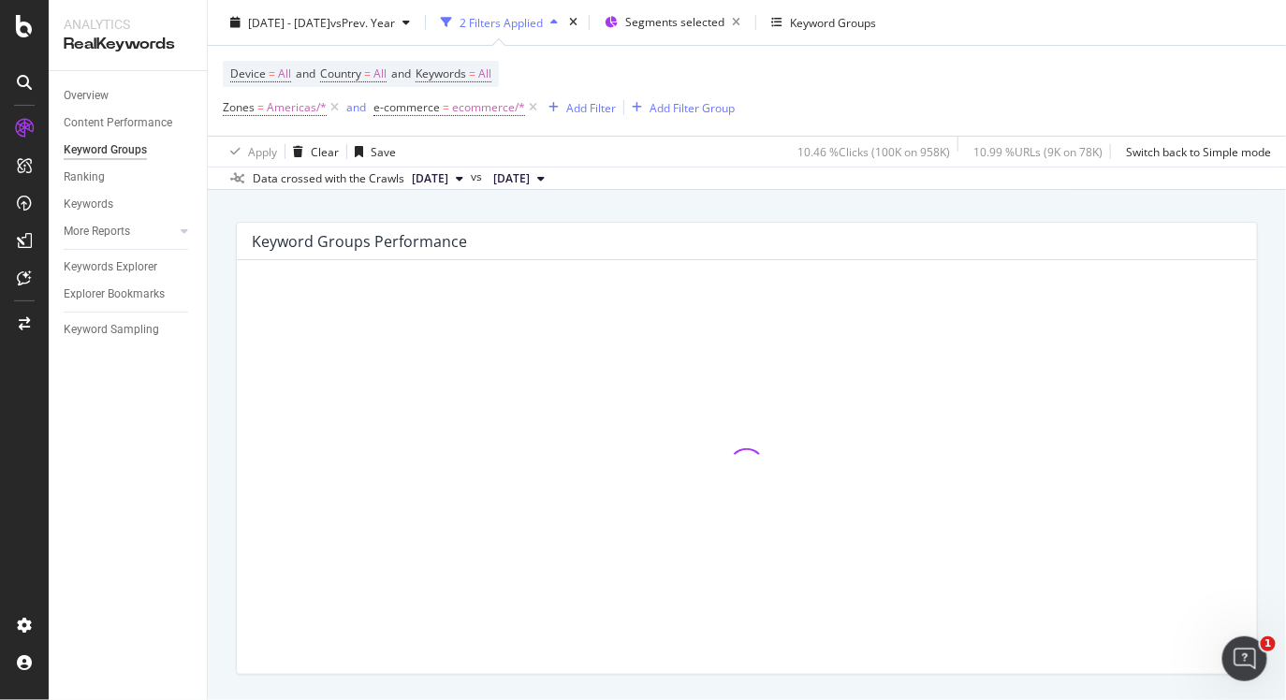
scroll to position [112, 0]
